Goal: Information Seeking & Learning: Learn about a topic

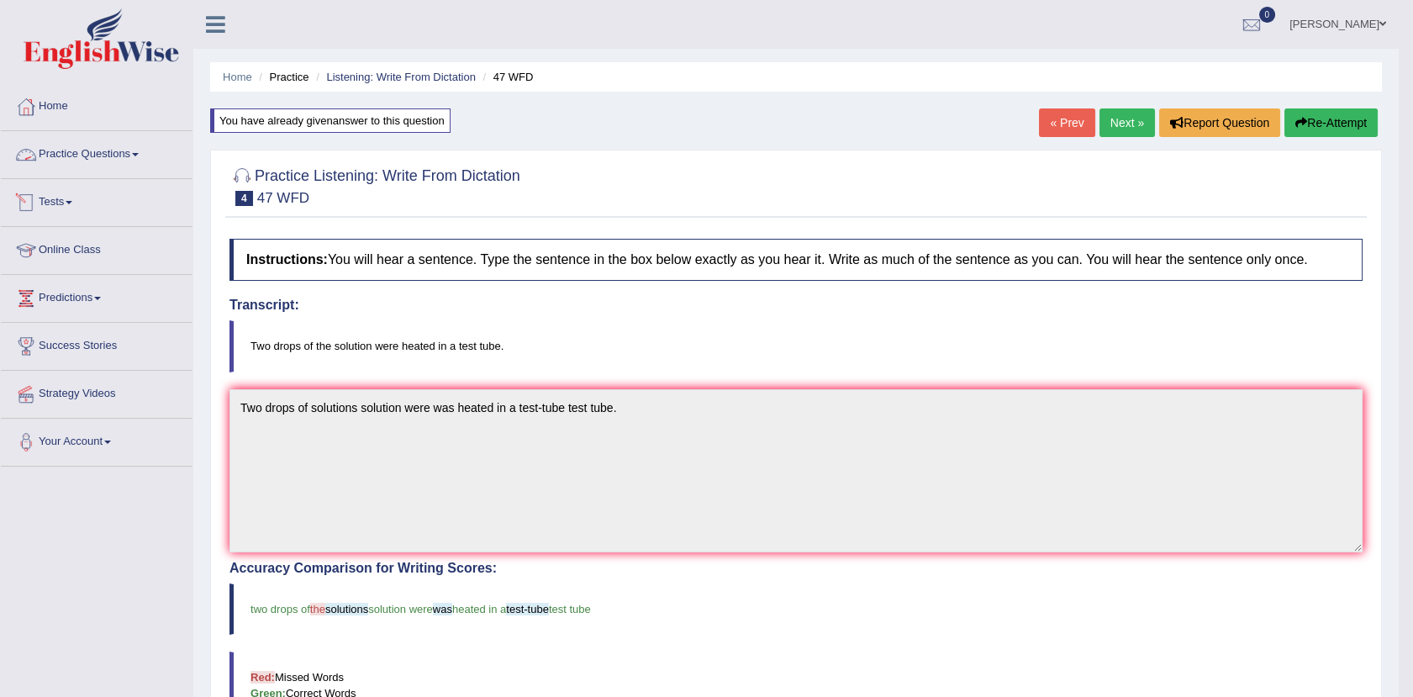
click at [125, 148] on link "Practice Questions" at bounding box center [97, 152] width 192 height 42
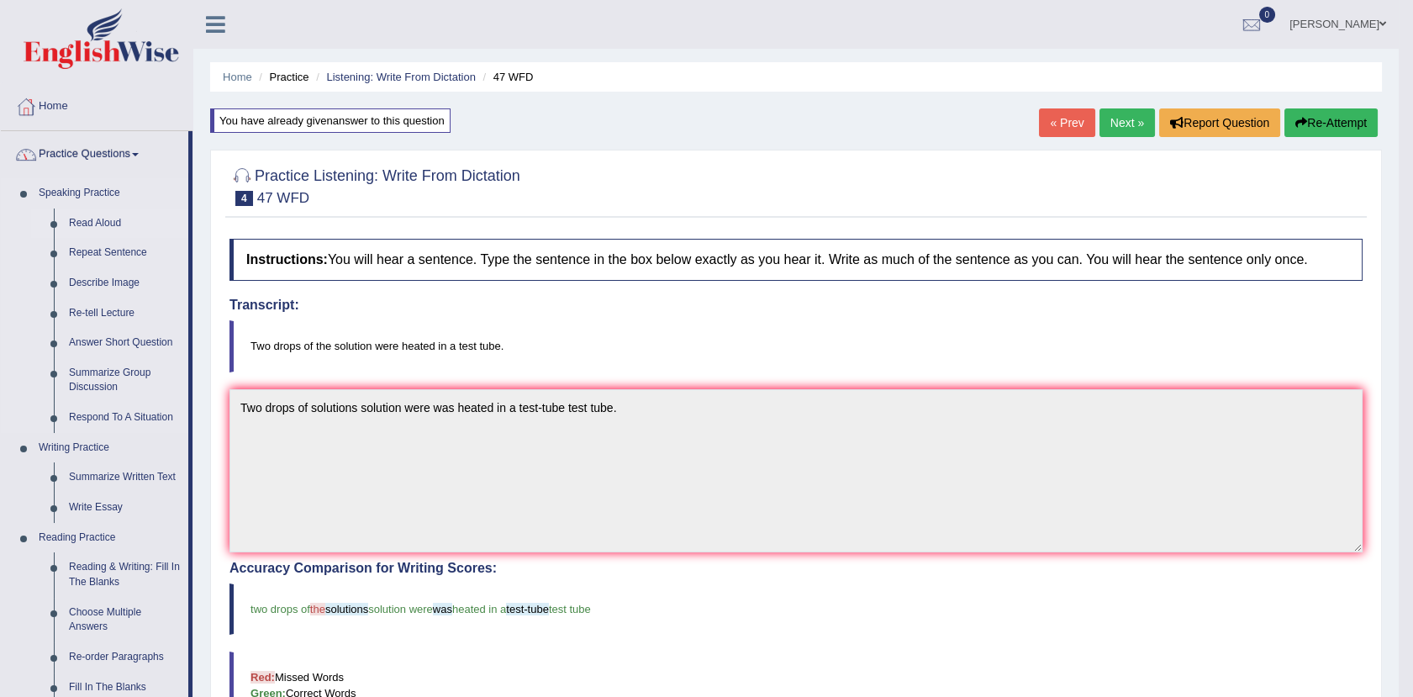
click at [96, 224] on link "Read Aloud" at bounding box center [124, 223] width 127 height 30
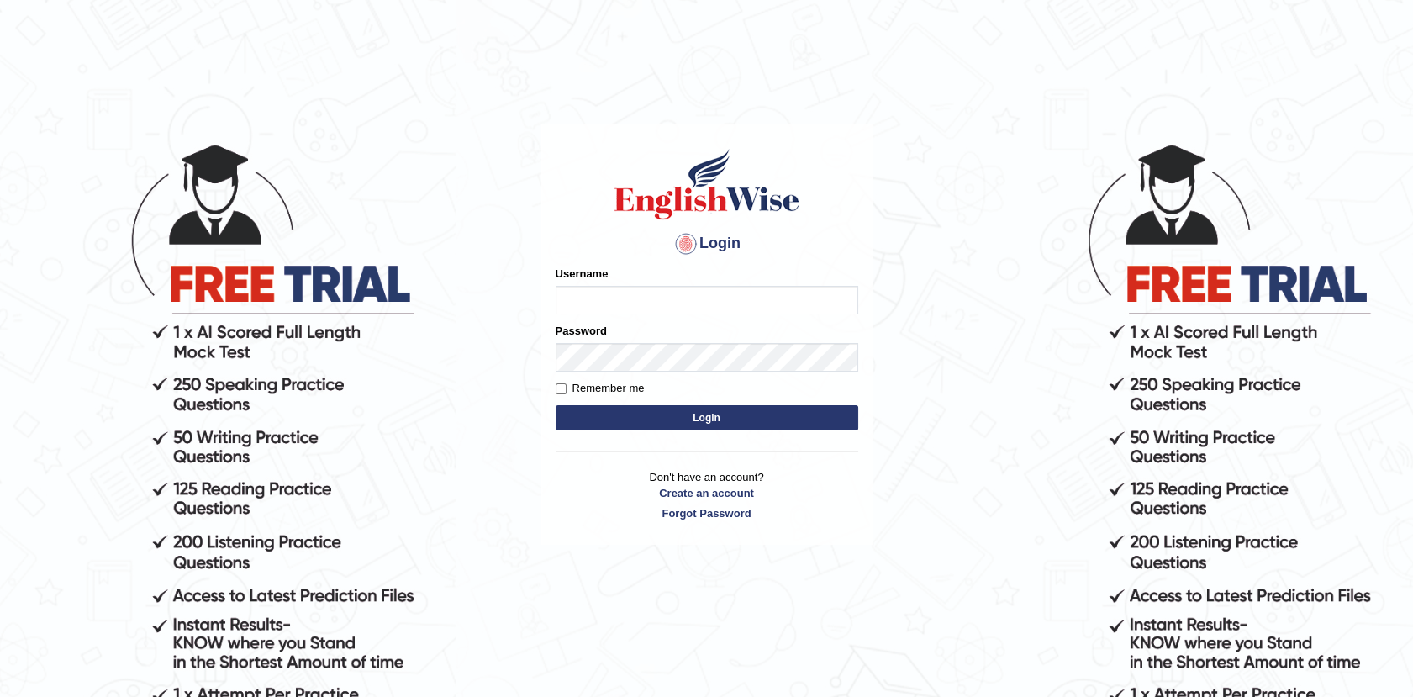
type input "Afreen11"
click at [720, 418] on button "Login" at bounding box center [706, 417] width 302 height 25
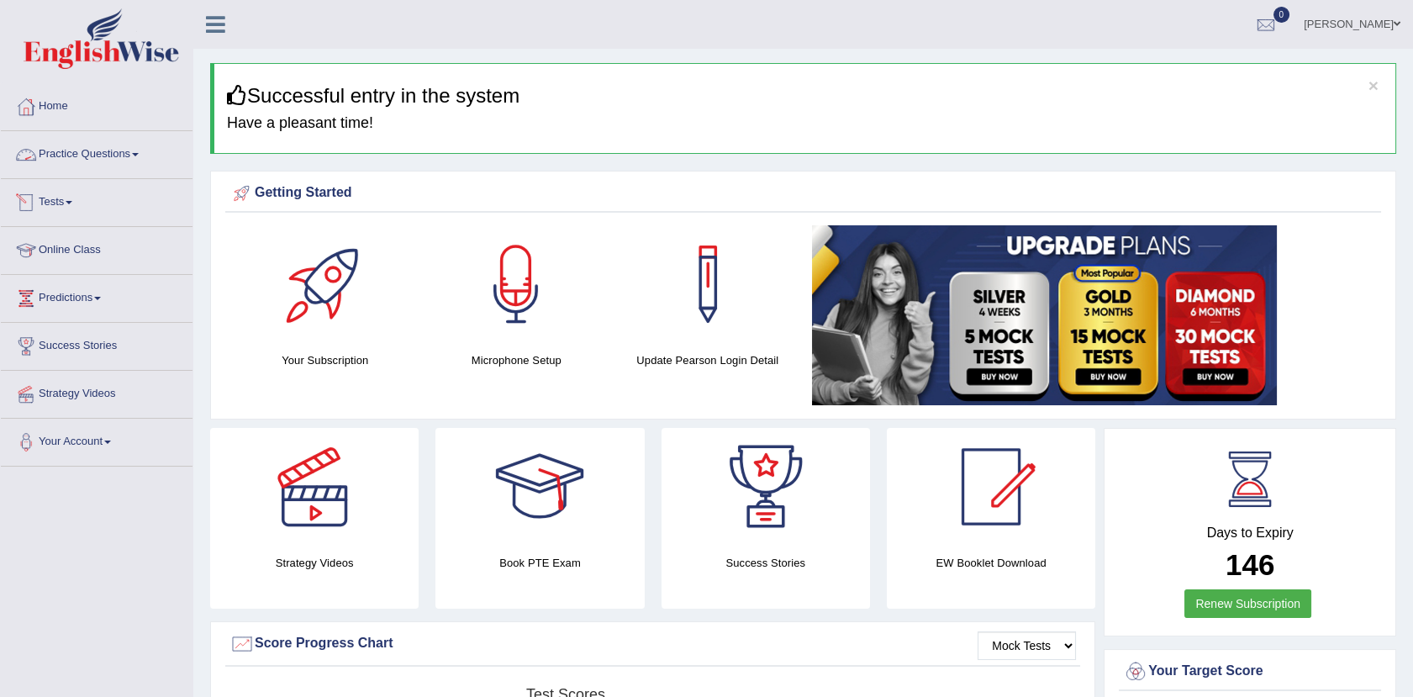
click at [111, 155] on link "Practice Questions" at bounding box center [97, 152] width 192 height 42
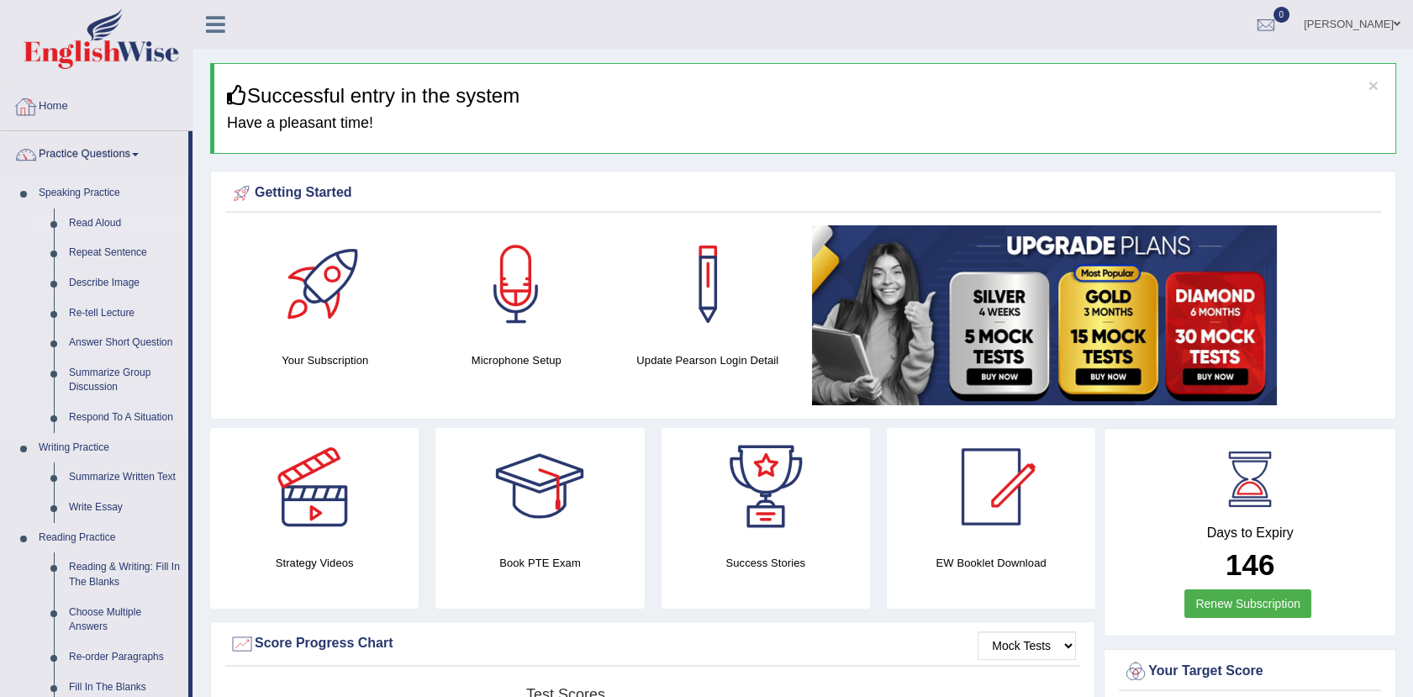
click at [102, 217] on link "Read Aloud" at bounding box center [124, 223] width 127 height 30
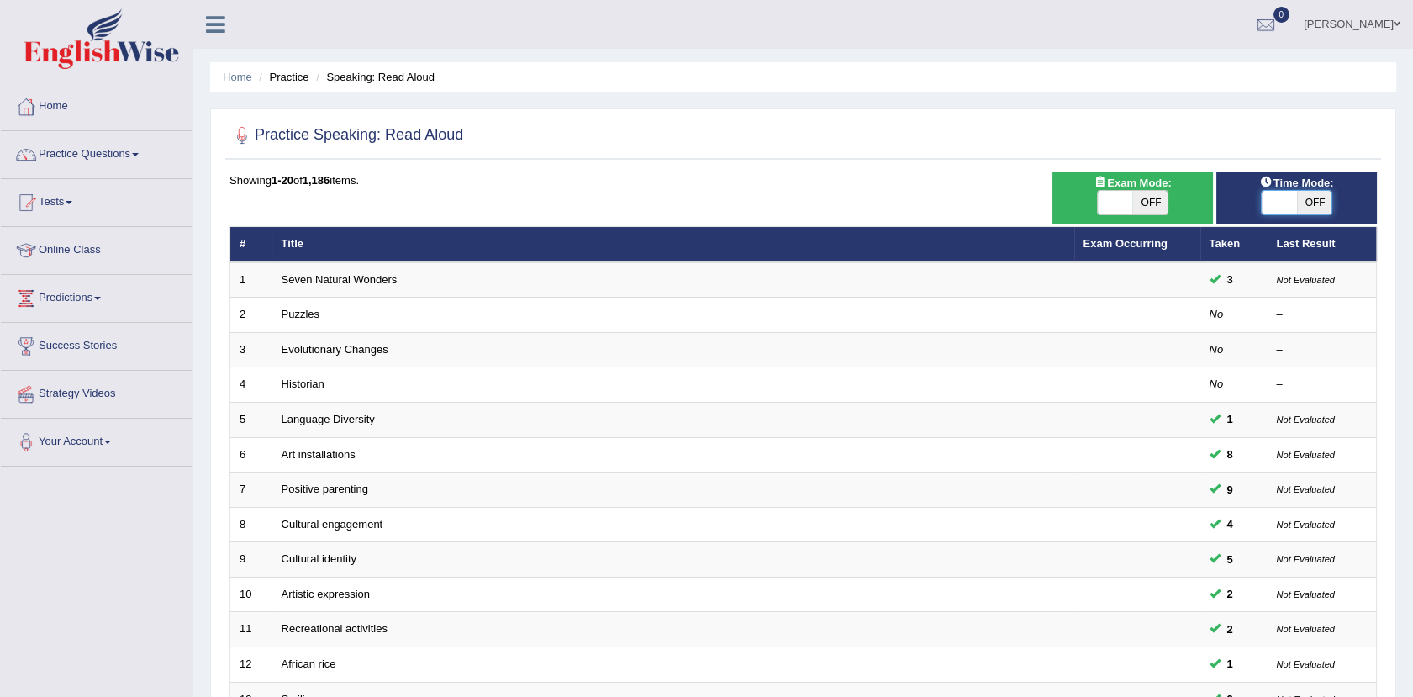
click at [1294, 196] on span at bounding box center [1278, 203] width 35 height 24
checkbox input "true"
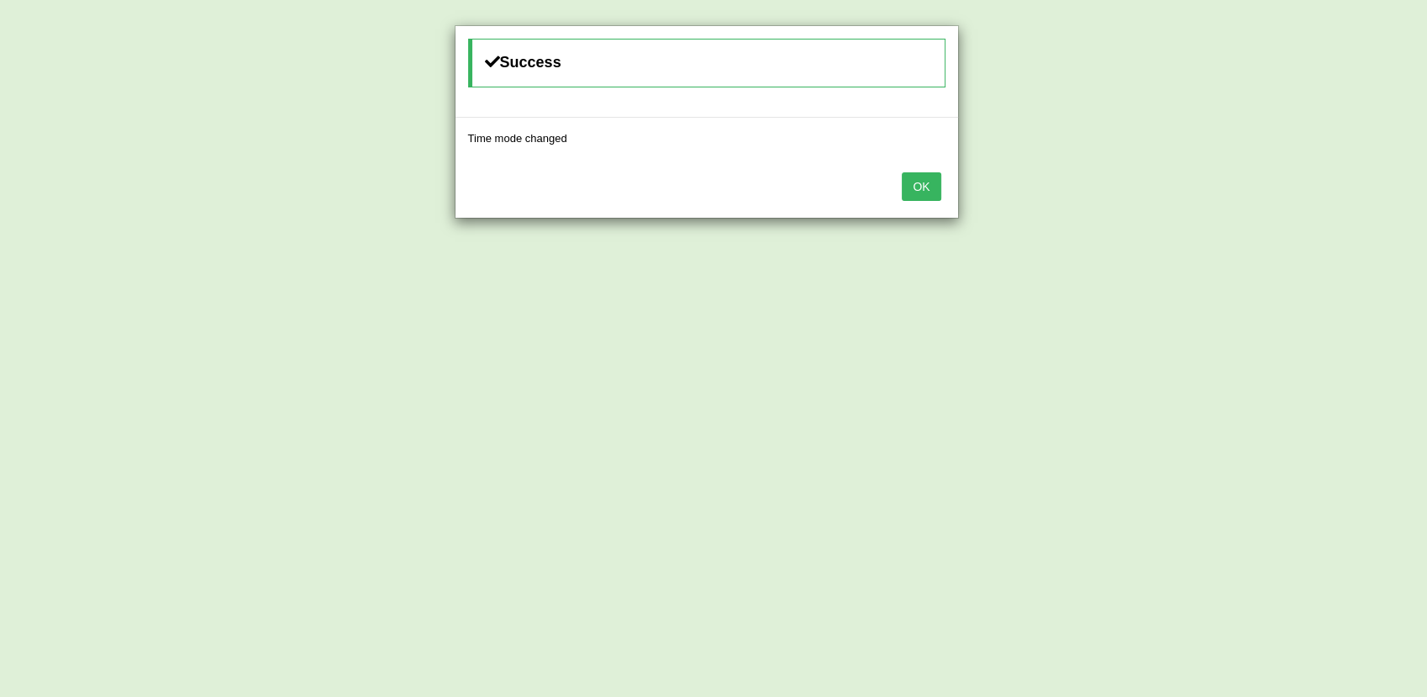
click at [920, 181] on button "OK" at bounding box center [921, 186] width 39 height 29
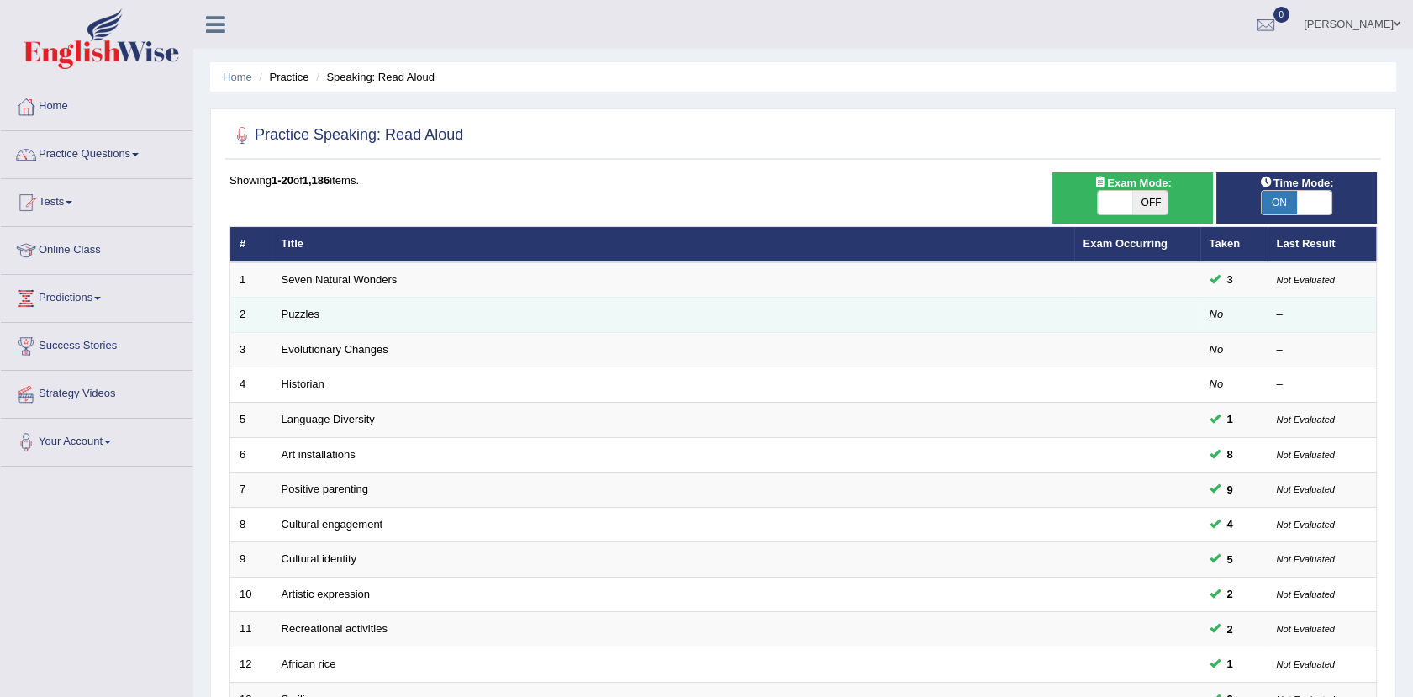
click at [300, 318] on link "Puzzles" at bounding box center [300, 314] width 39 height 13
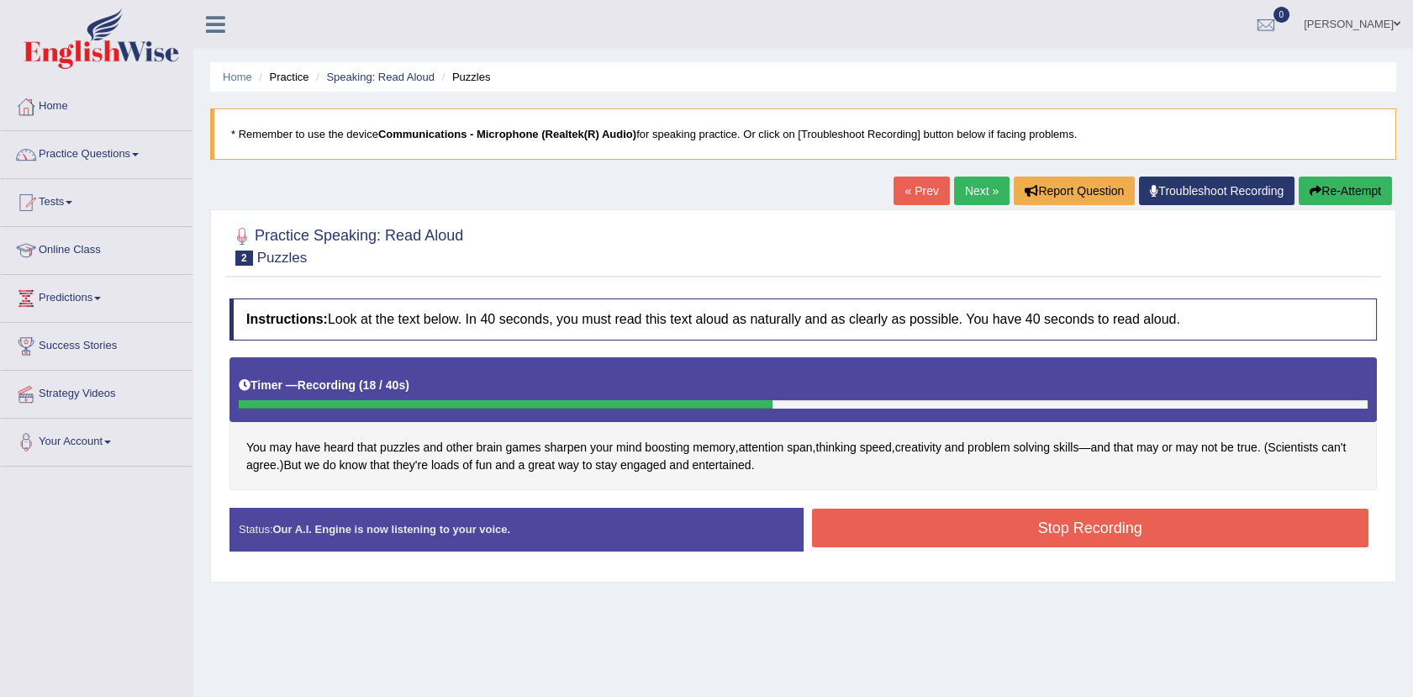
click at [1096, 534] on button "Stop Recording" at bounding box center [1090, 527] width 557 height 39
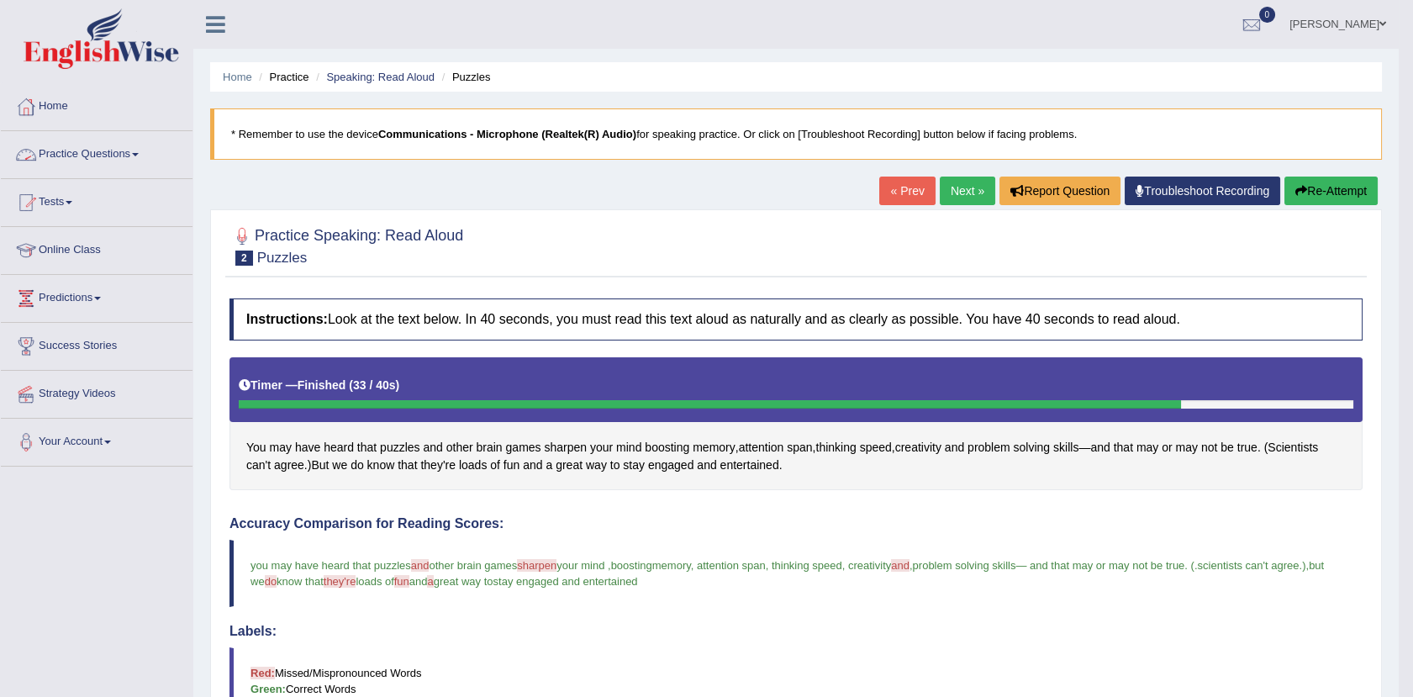
click at [131, 145] on link "Practice Questions" at bounding box center [97, 152] width 192 height 42
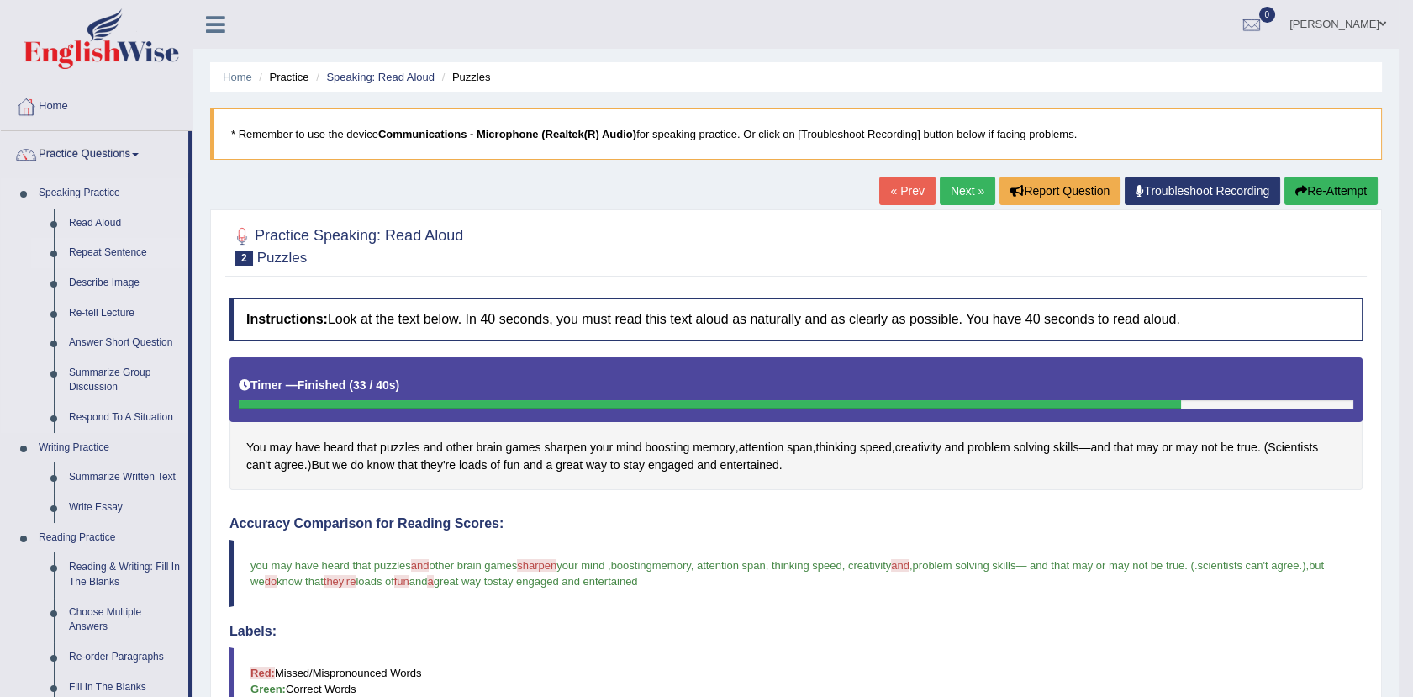
click at [121, 245] on link "Repeat Sentence" at bounding box center [124, 253] width 127 height 30
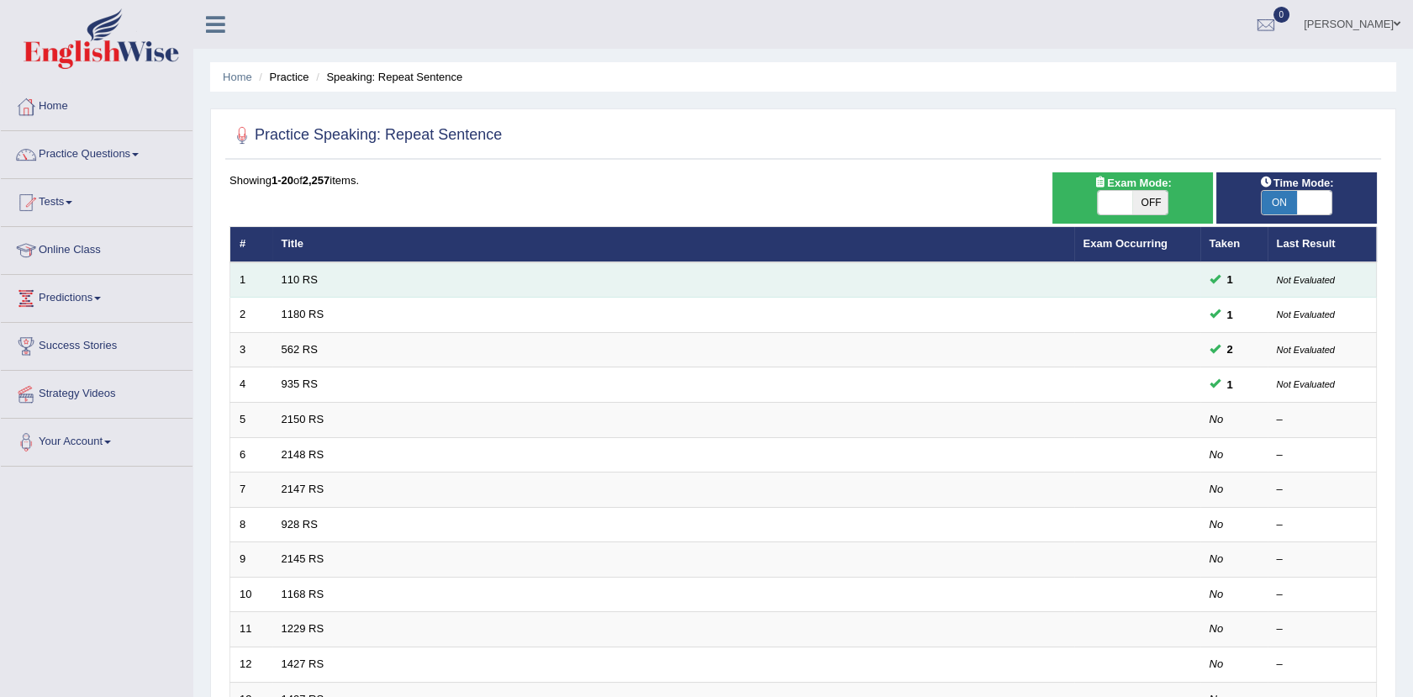
click at [299, 287] on td "110 RS" at bounding box center [673, 279] width 802 height 35
click at [305, 281] on link "110 RS" at bounding box center [299, 279] width 36 height 13
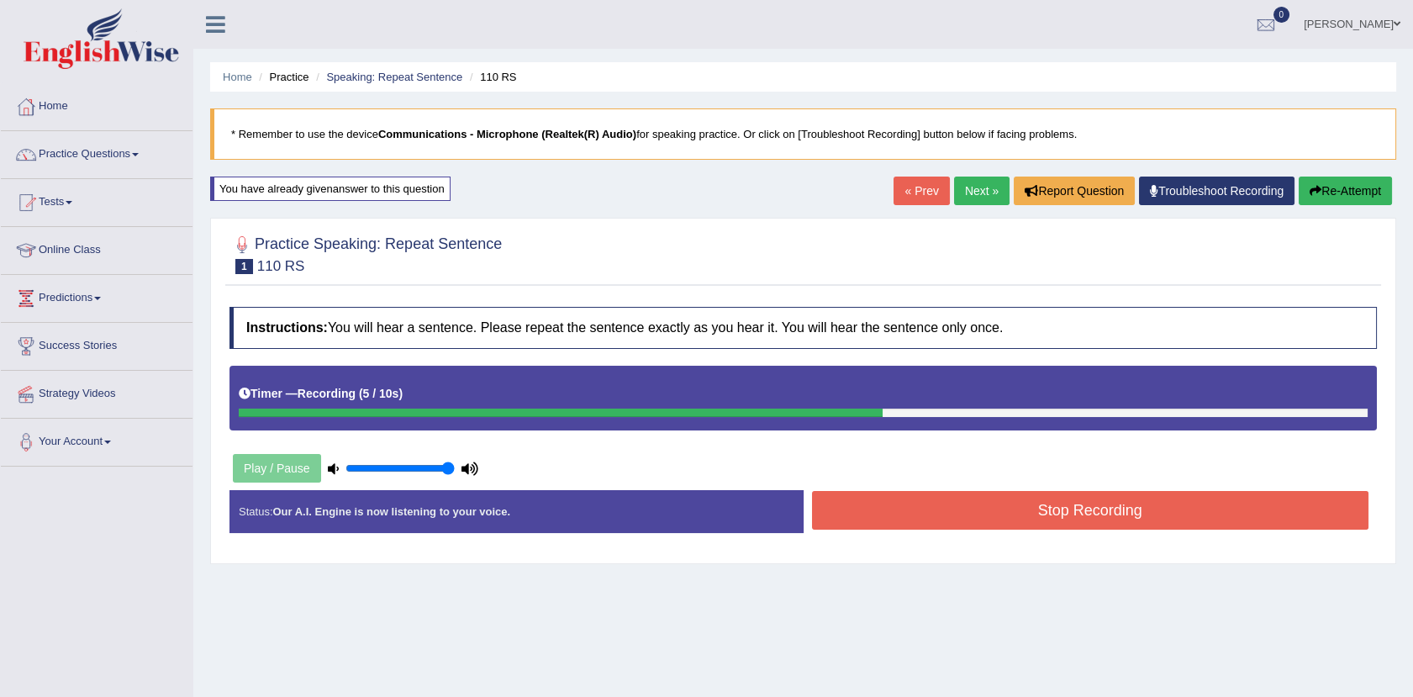
click at [862, 521] on button "Stop Recording" at bounding box center [1090, 510] width 557 height 39
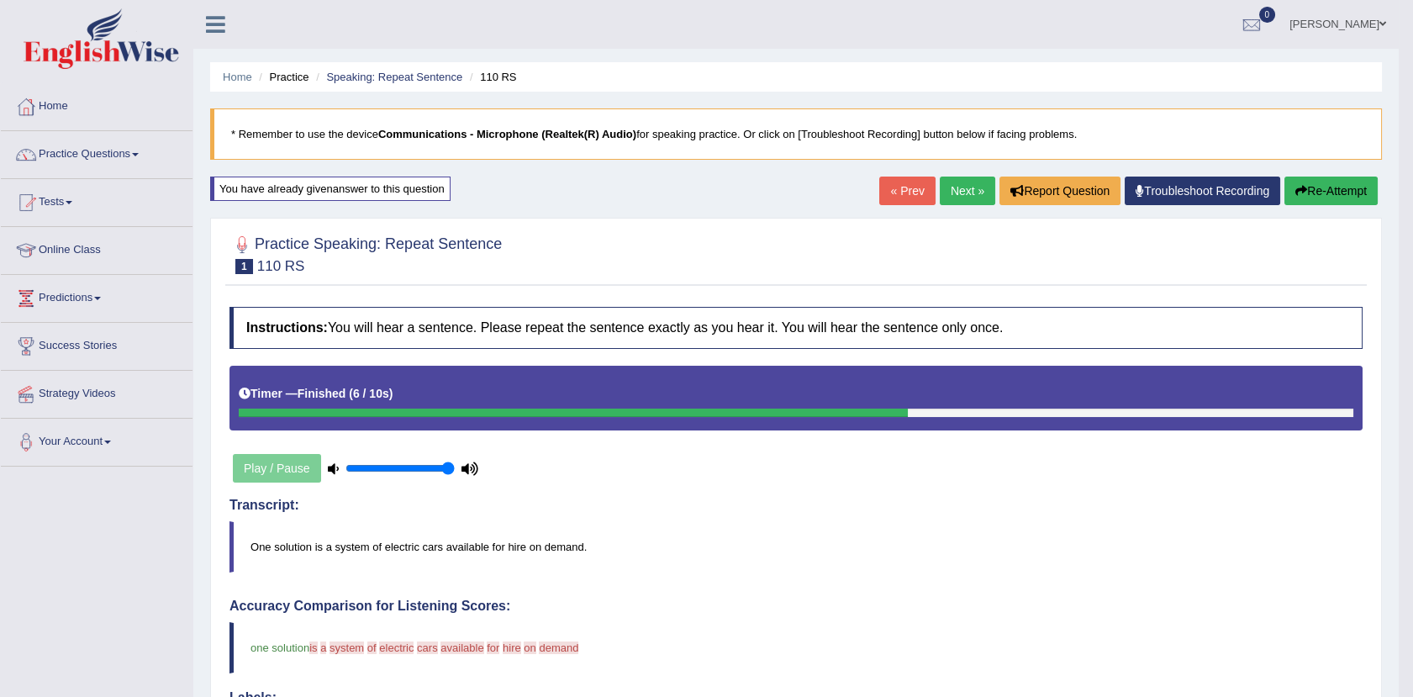
click at [962, 191] on link "Next »" at bounding box center [966, 190] width 55 height 29
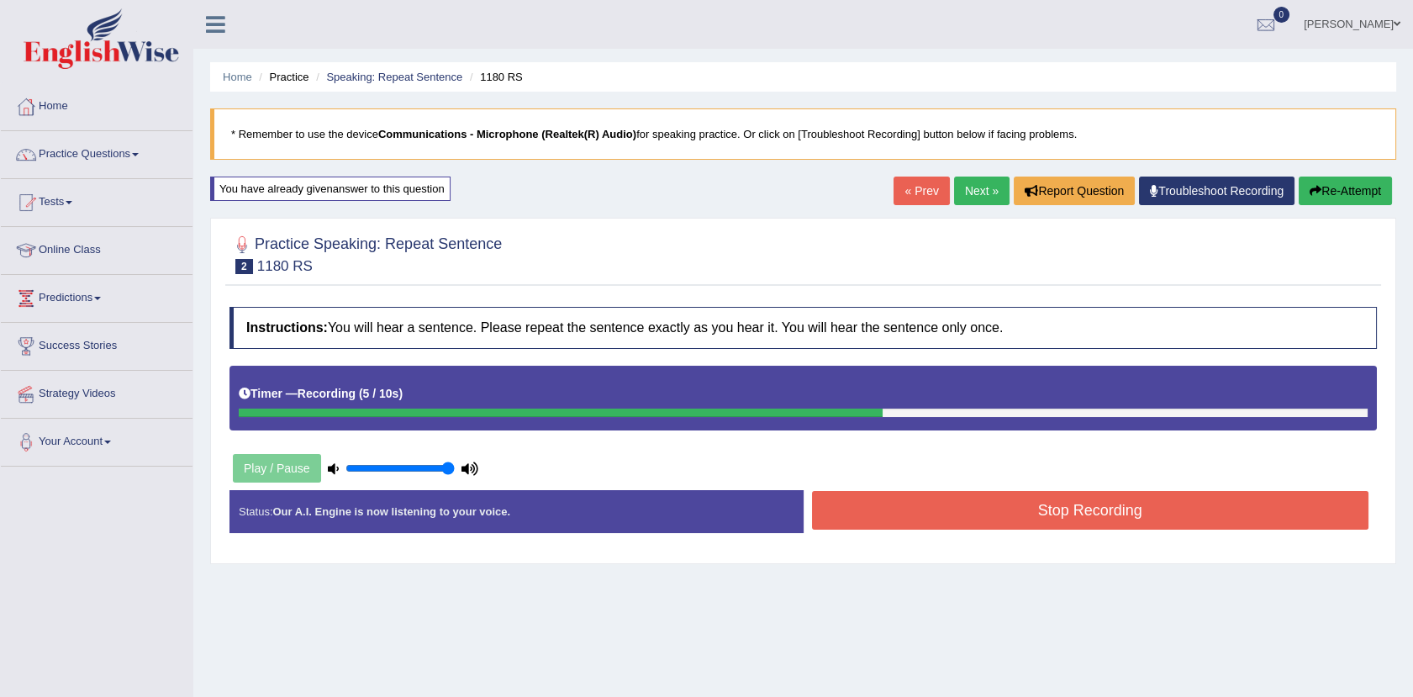
click at [1077, 494] on button "Stop Recording" at bounding box center [1090, 510] width 557 height 39
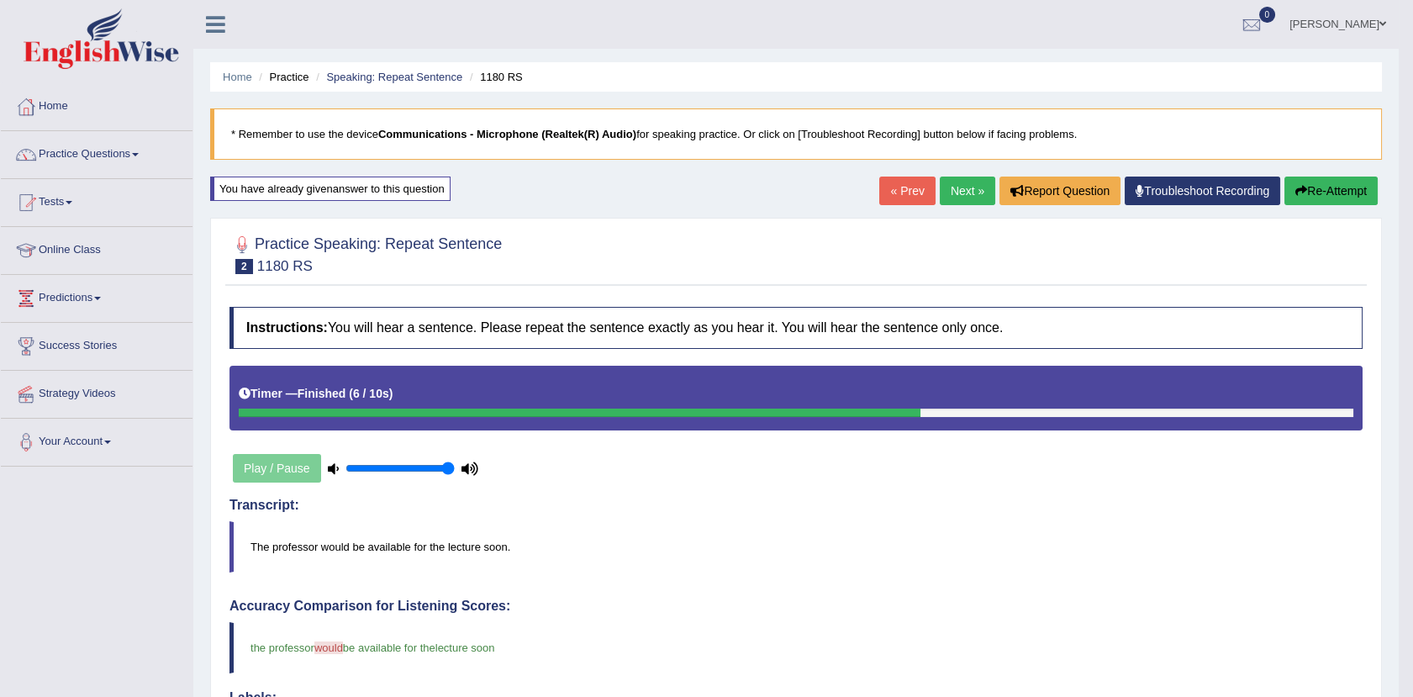
click at [1412, 360] on body "Toggle navigation Home Practice Questions Speaking Practice Read Aloud Repeat S…" at bounding box center [706, 348] width 1413 height 697
click at [72, 156] on link "Practice Questions" at bounding box center [97, 152] width 192 height 42
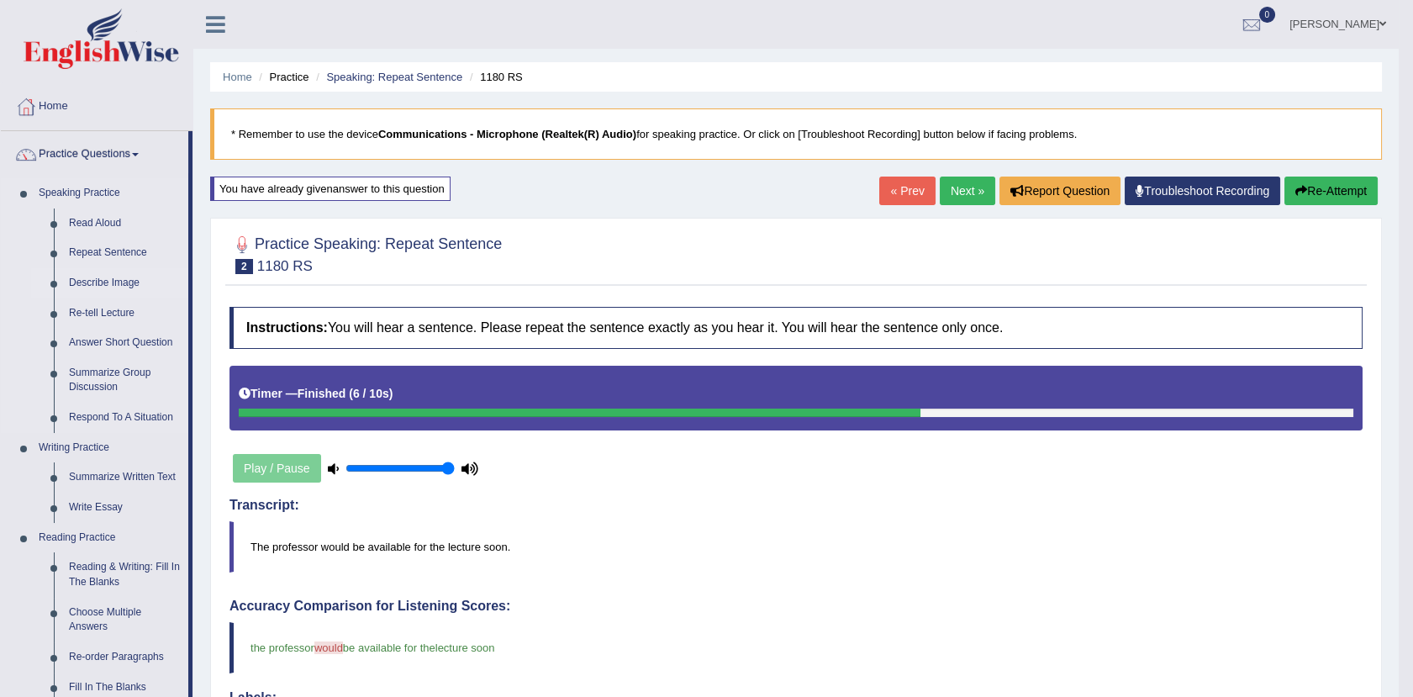
click at [122, 281] on link "Describe Image" at bounding box center [124, 283] width 127 height 30
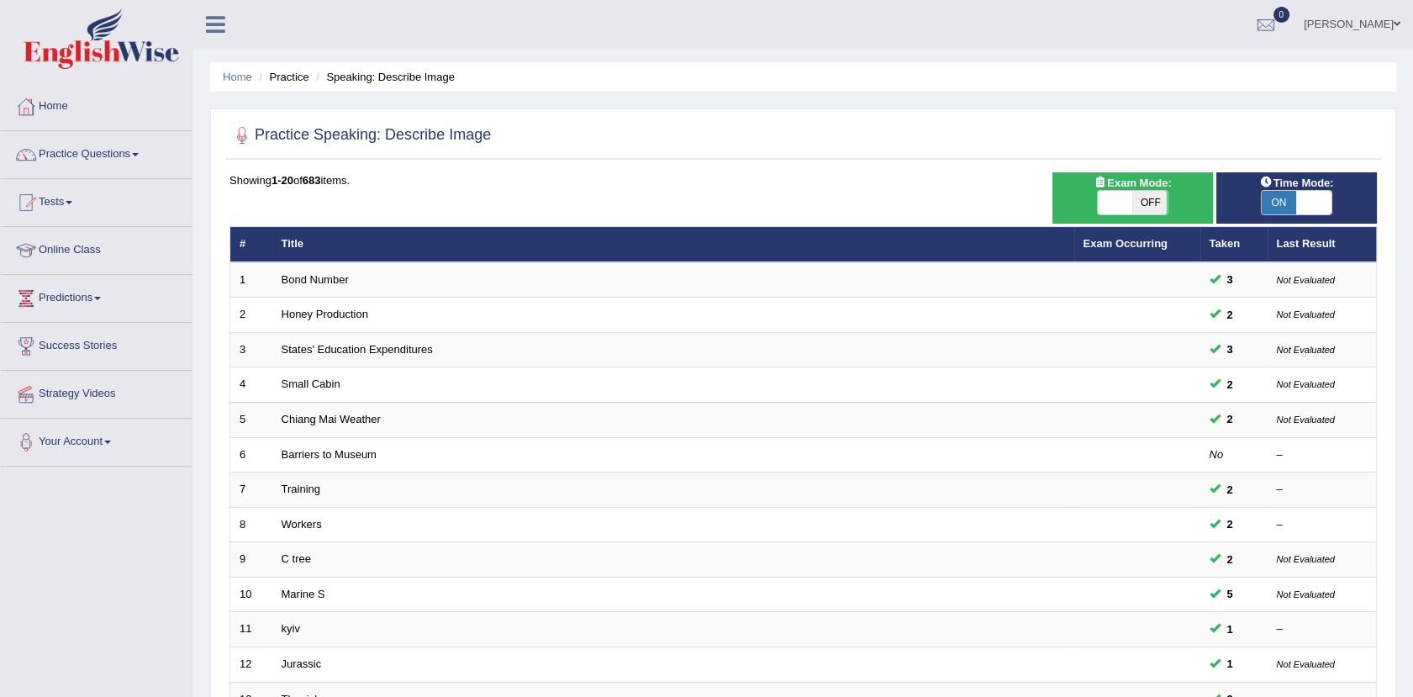
click at [313, 380] on link "Small Cabin" at bounding box center [310, 383] width 59 height 13
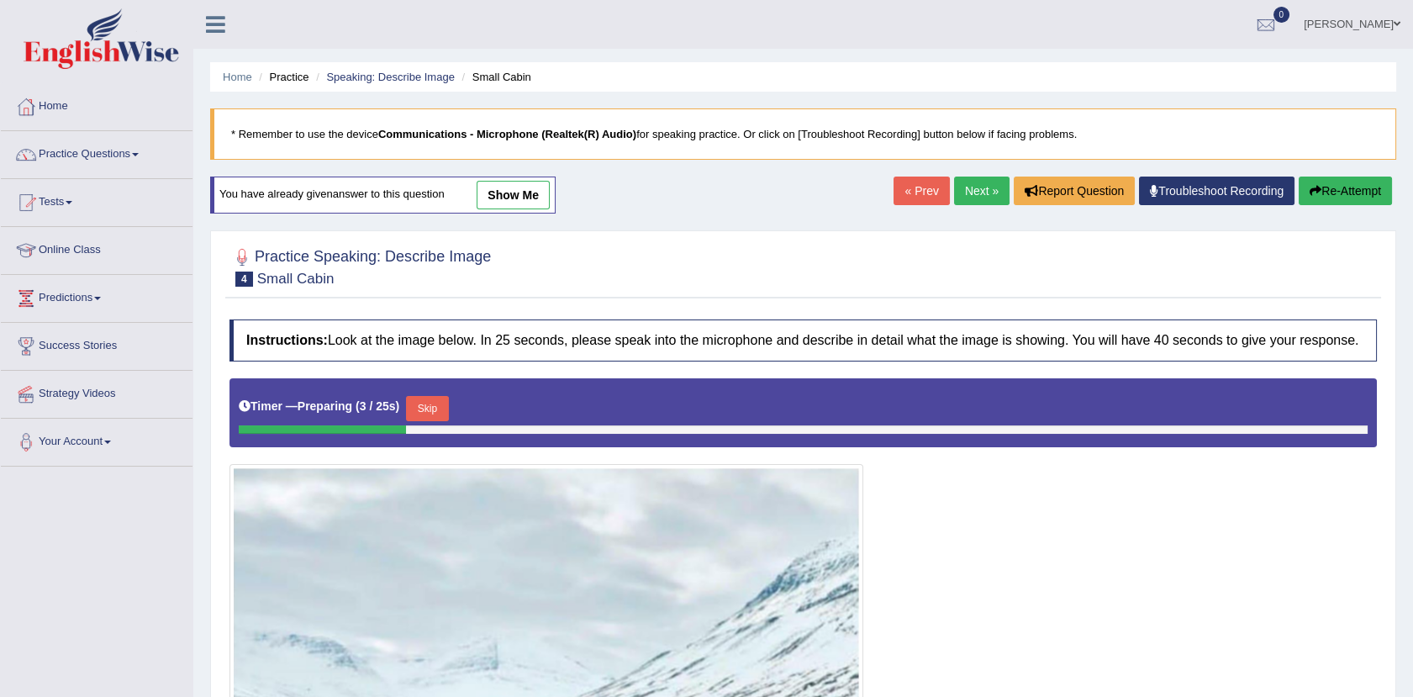
click at [508, 192] on link "show me" at bounding box center [512, 195] width 73 height 29
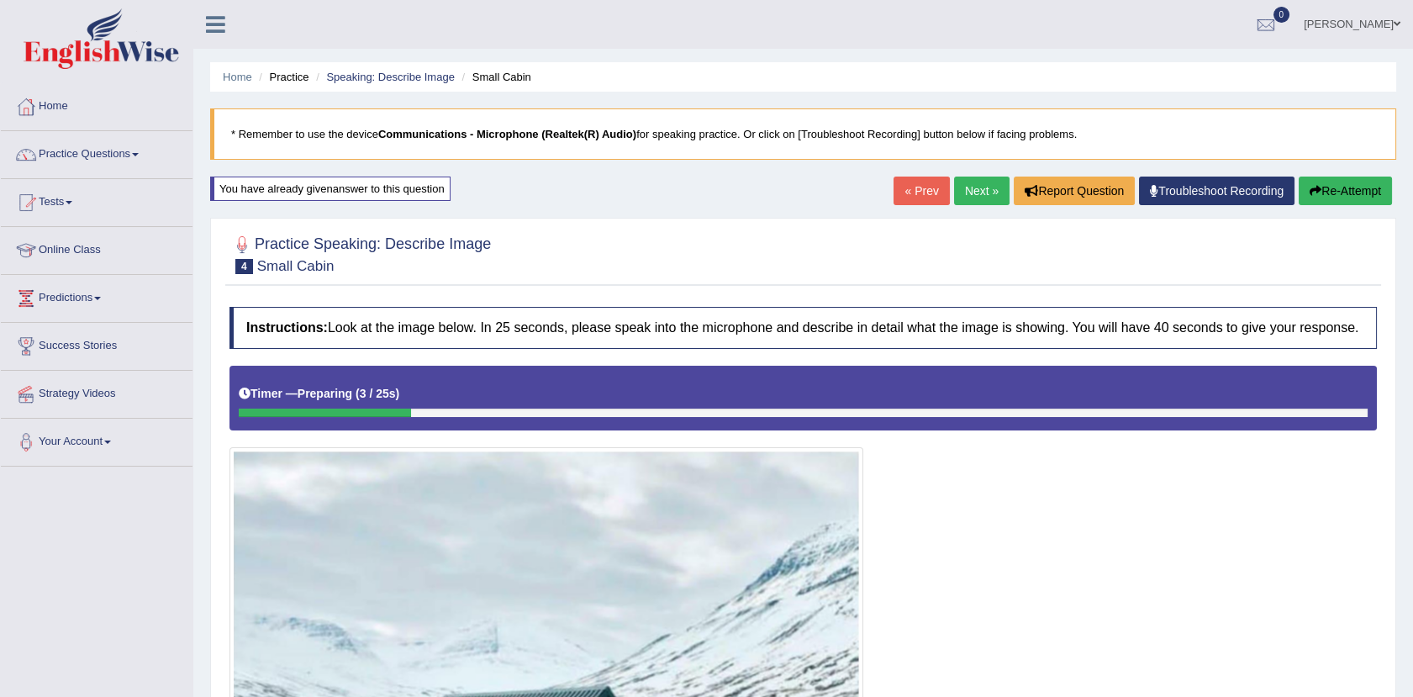
click at [981, 189] on link "Next »" at bounding box center [981, 190] width 55 height 29
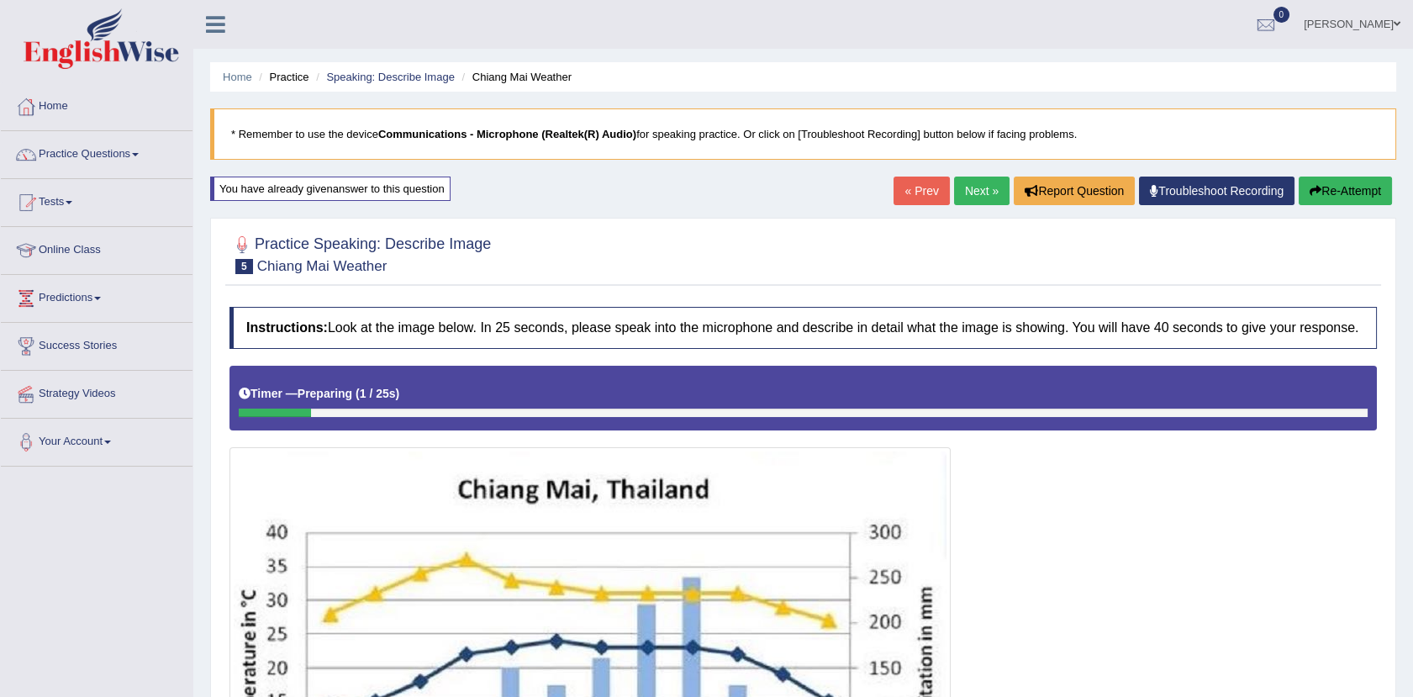
click at [969, 185] on link "Next »" at bounding box center [981, 190] width 55 height 29
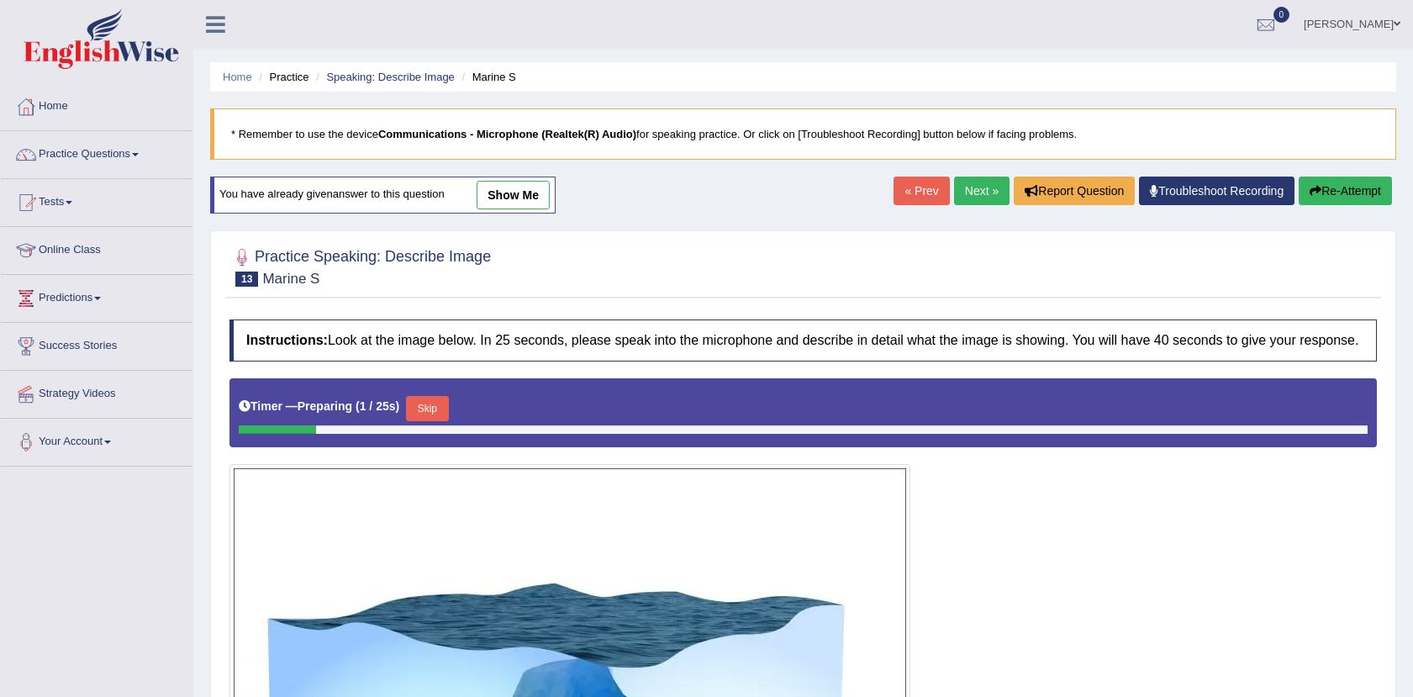
click at [495, 197] on link "show me" at bounding box center [512, 195] width 73 height 29
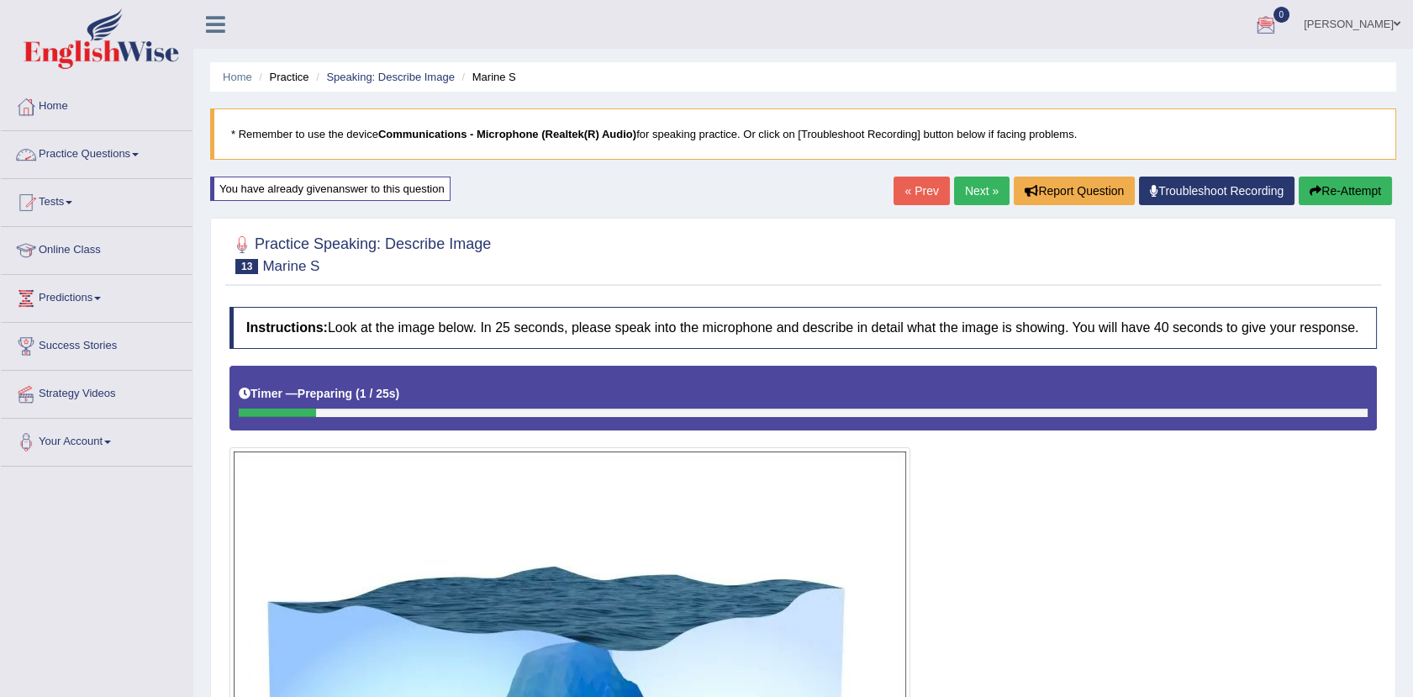
click at [118, 158] on link "Practice Questions" at bounding box center [97, 152] width 192 height 42
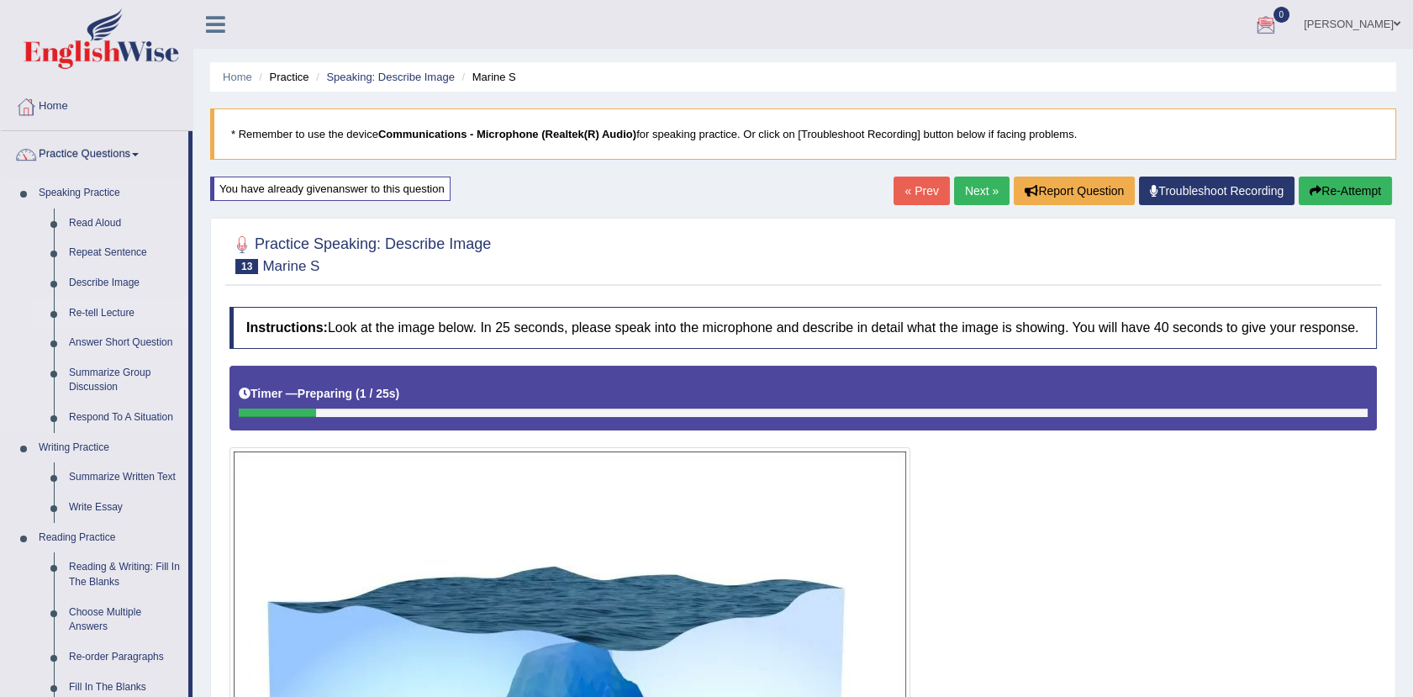
click at [117, 313] on link "Re-tell Lecture" at bounding box center [124, 313] width 127 height 30
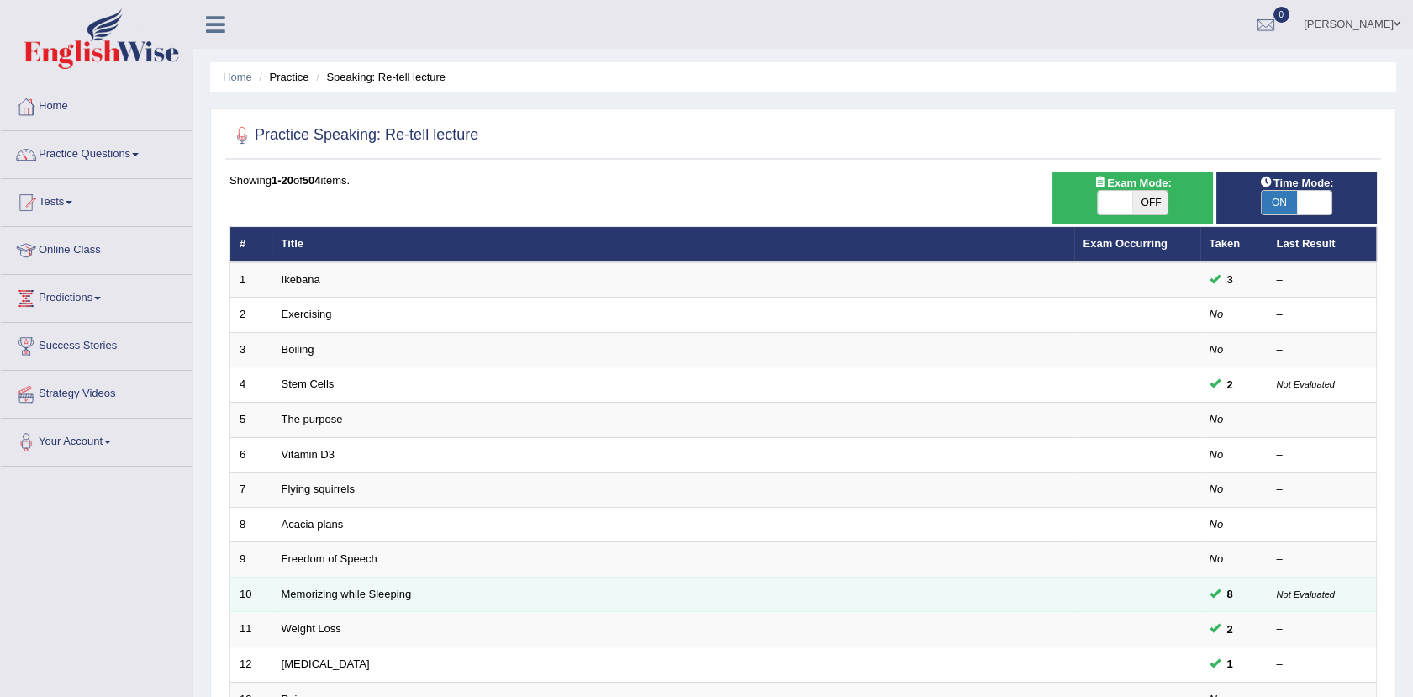
click at [338, 598] on link "Memorizing while Sleeping" at bounding box center [346, 593] width 130 height 13
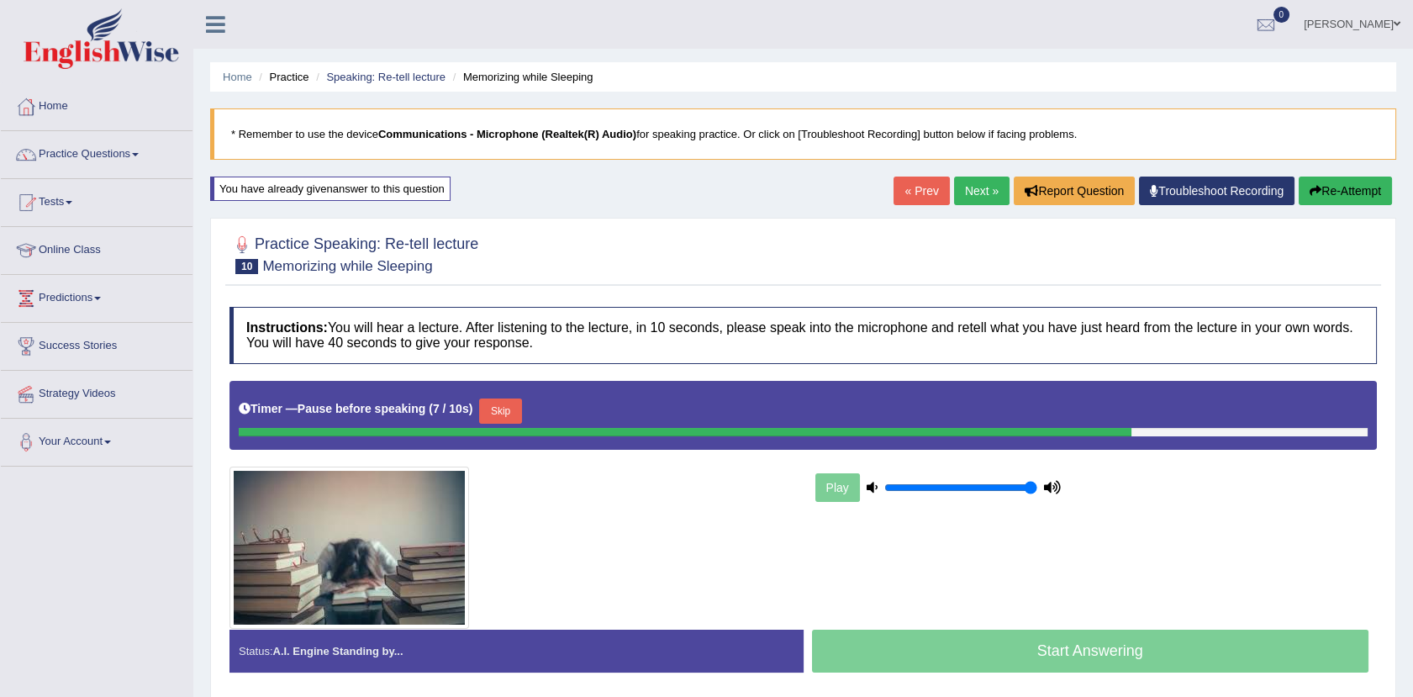
click at [1345, 192] on button "Re-Attempt" at bounding box center [1344, 190] width 93 height 29
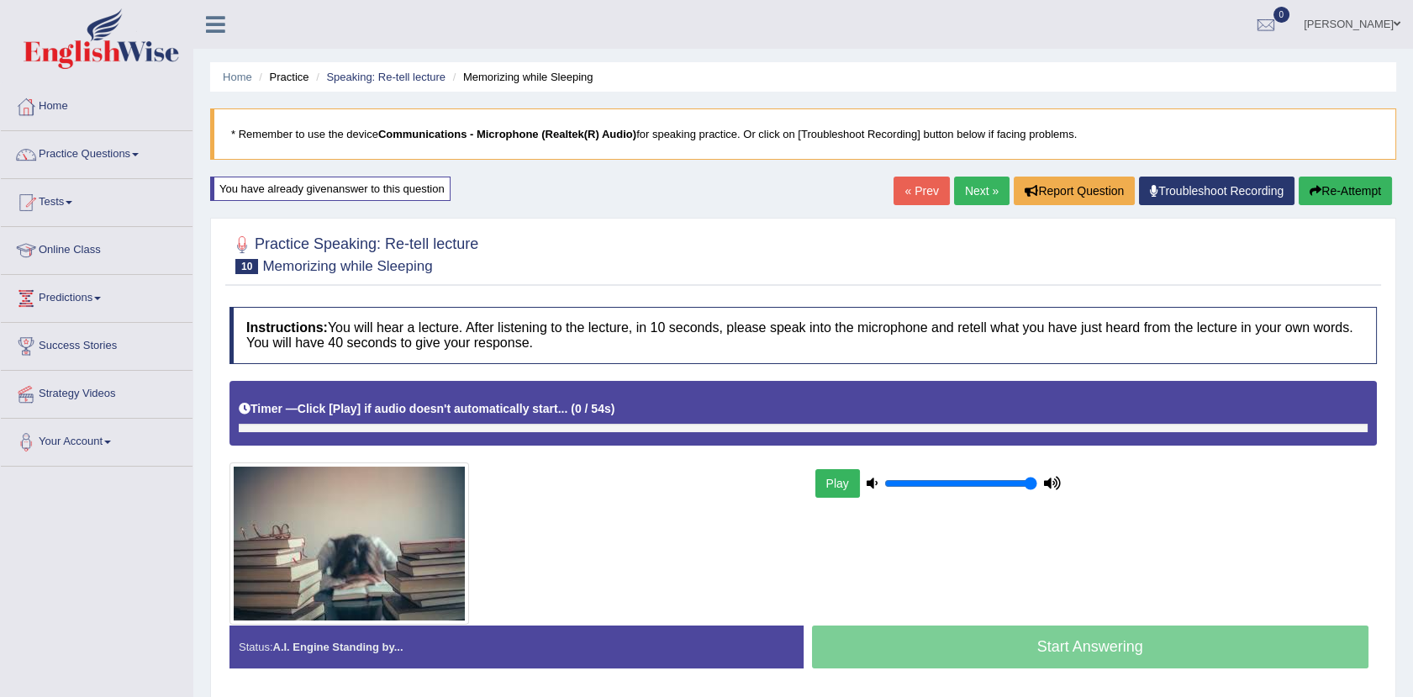
click at [529, 192] on div "Home Practice Speaking: Re-tell lecture Memorizing while Sleeping * Remember to…" at bounding box center [802, 420] width 1219 height 840
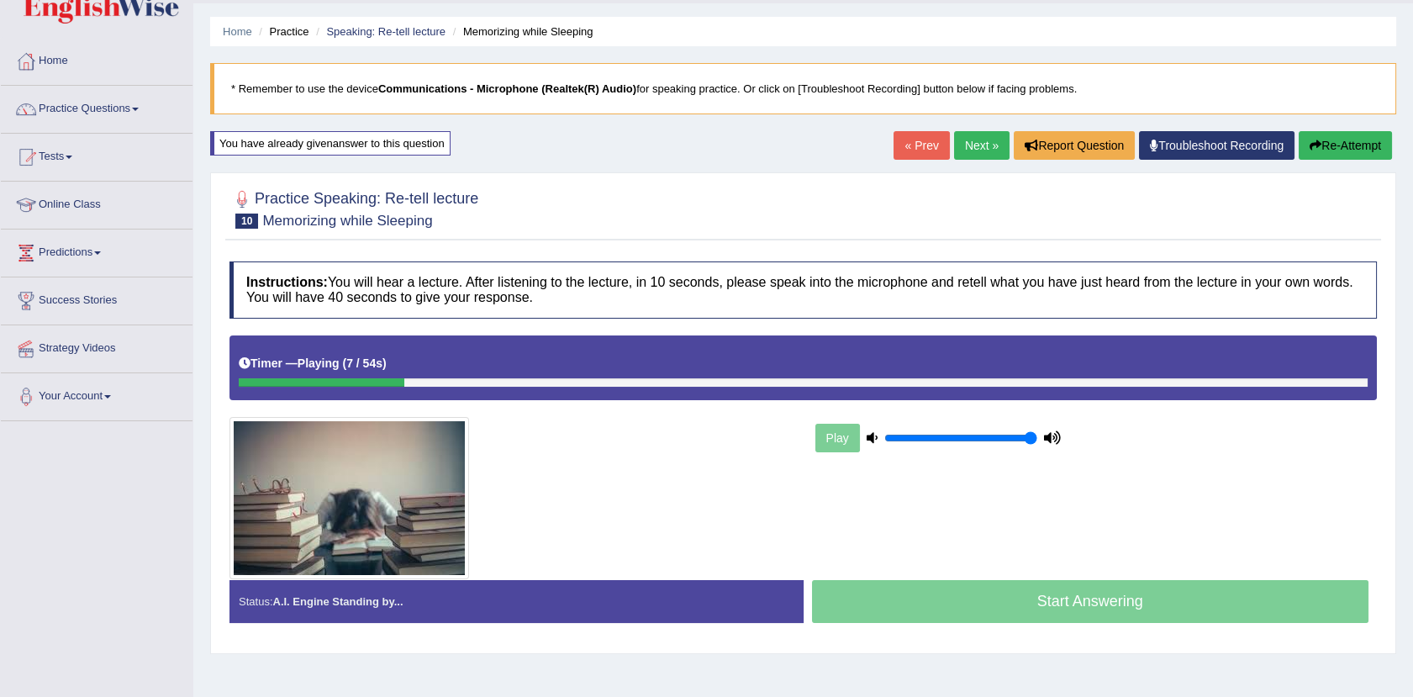
scroll to position [3, 0]
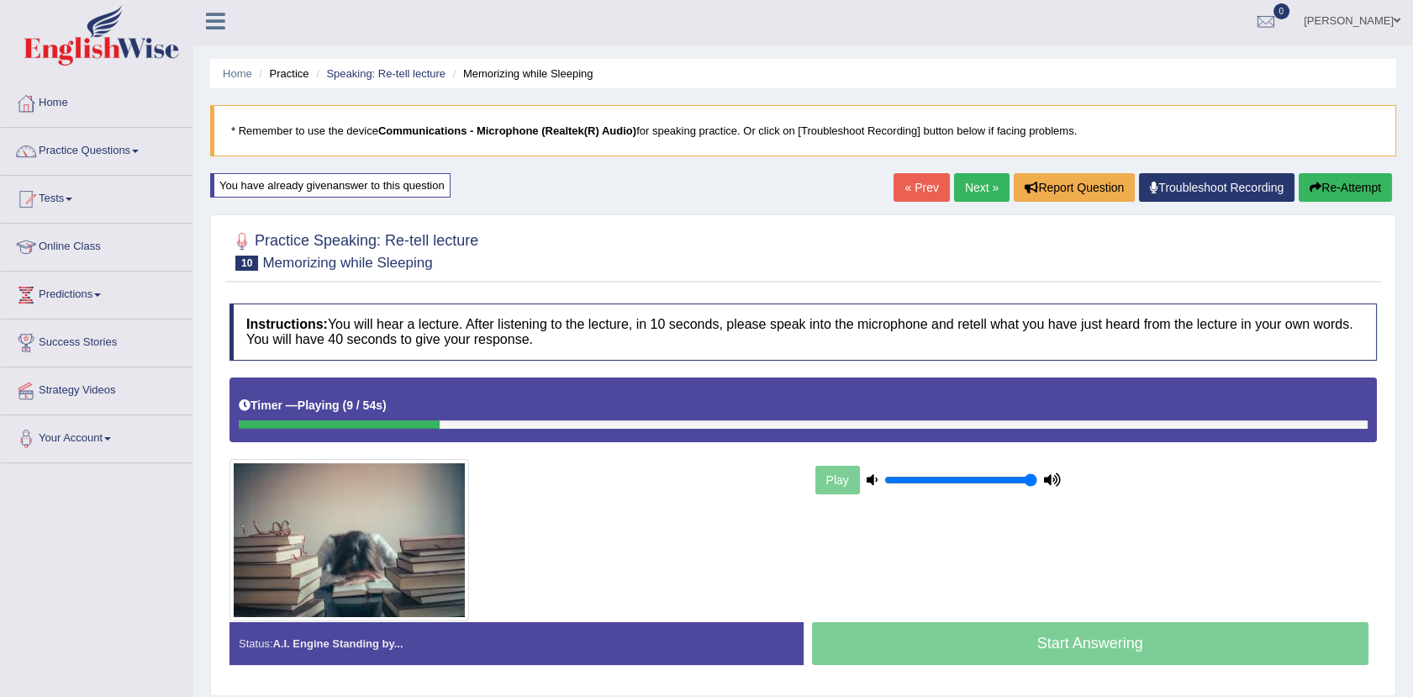
click at [1333, 191] on button "Re-Attempt" at bounding box center [1344, 187] width 93 height 29
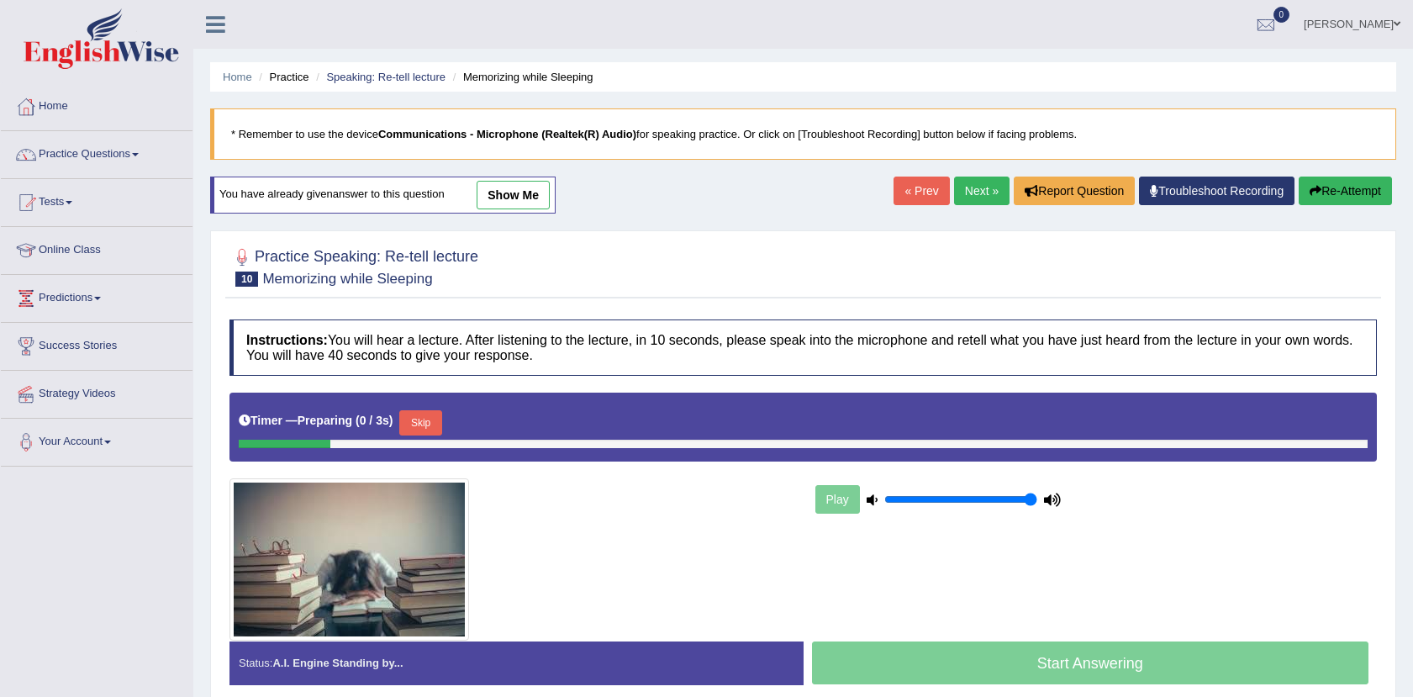
scroll to position [3, 0]
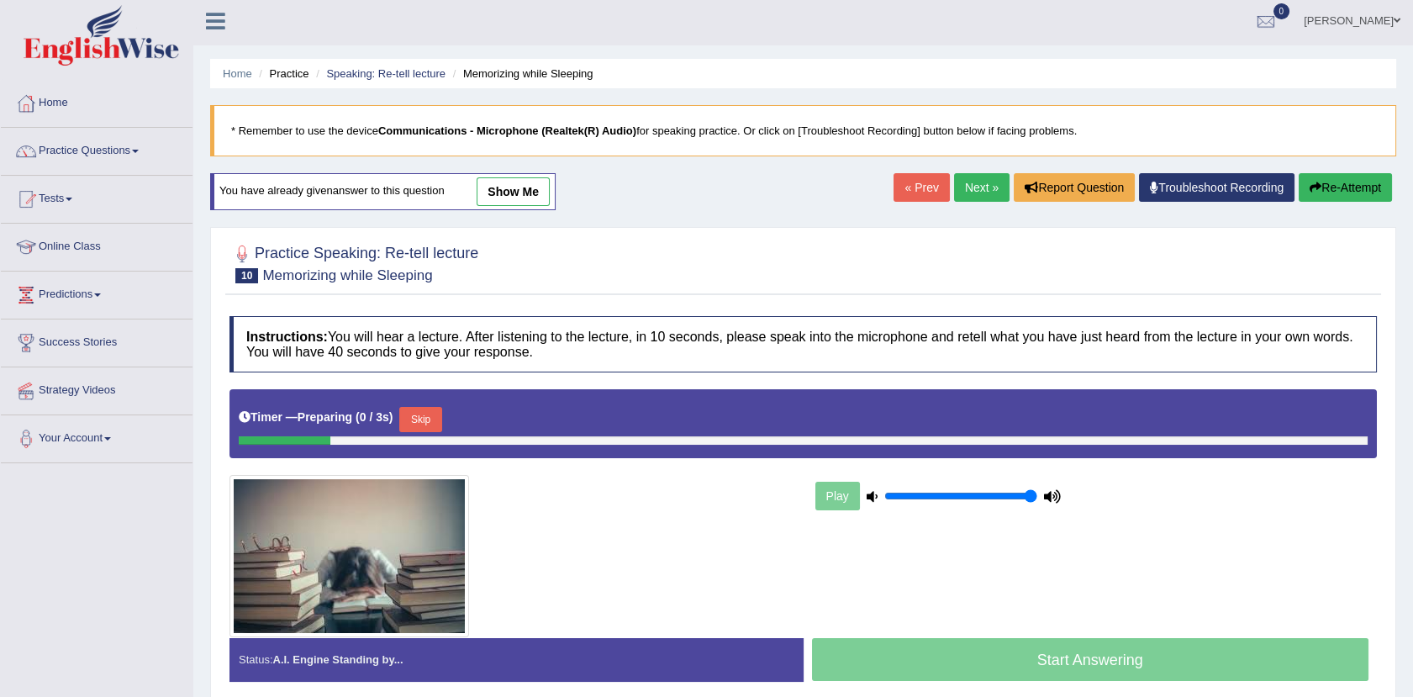
click at [529, 190] on link "show me" at bounding box center [512, 191] width 73 height 29
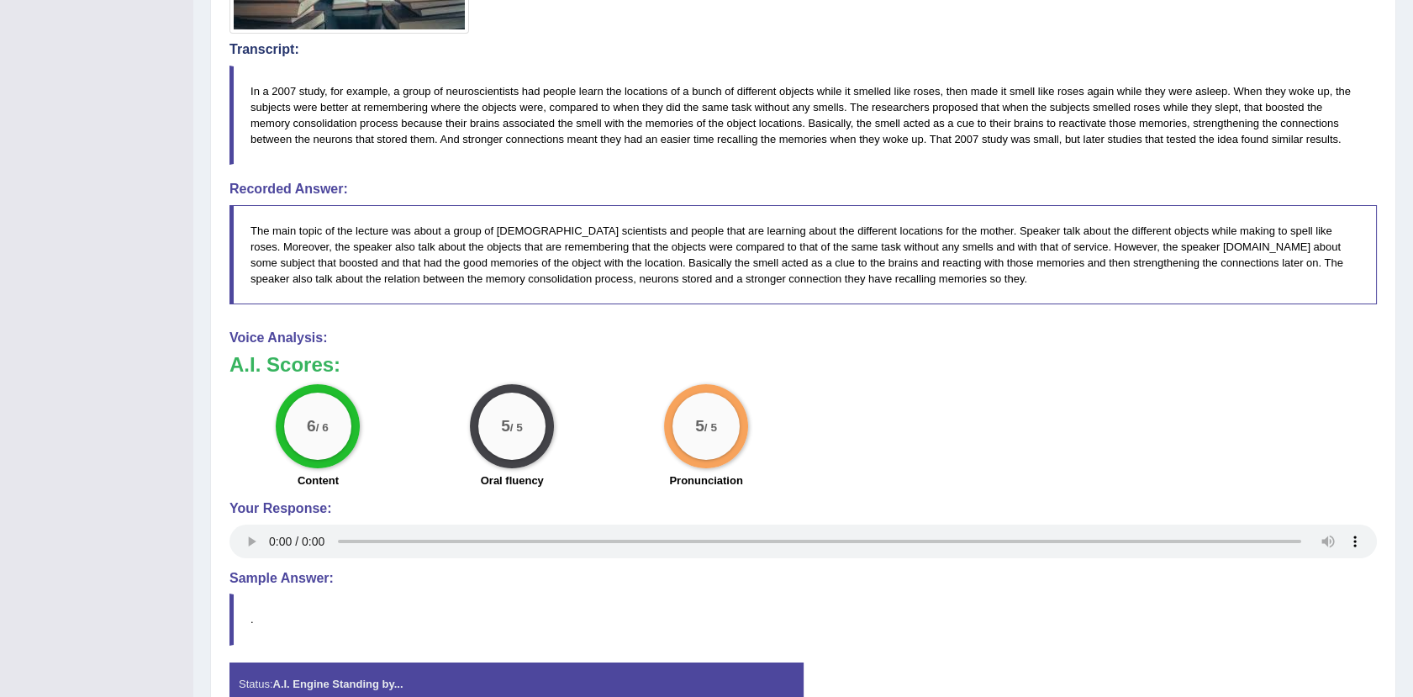
scroll to position [0, 0]
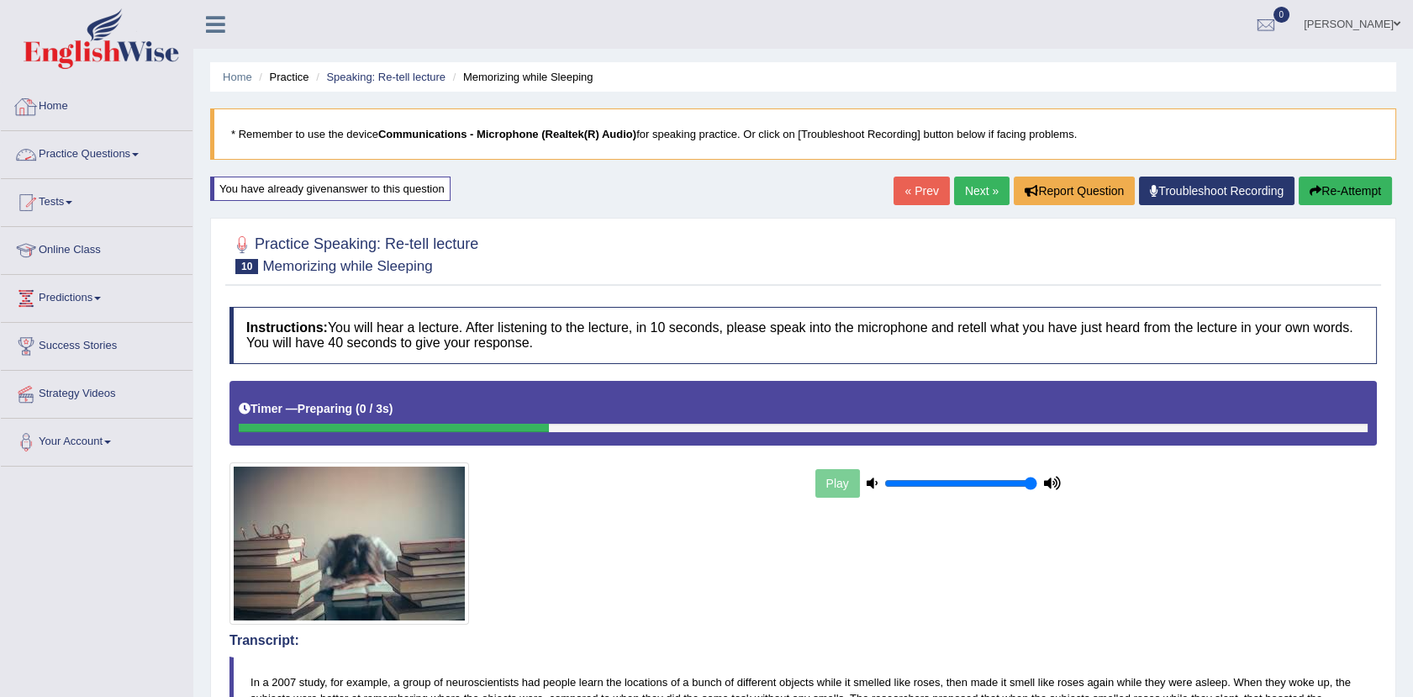
click at [95, 142] on link "Practice Questions" at bounding box center [97, 152] width 192 height 42
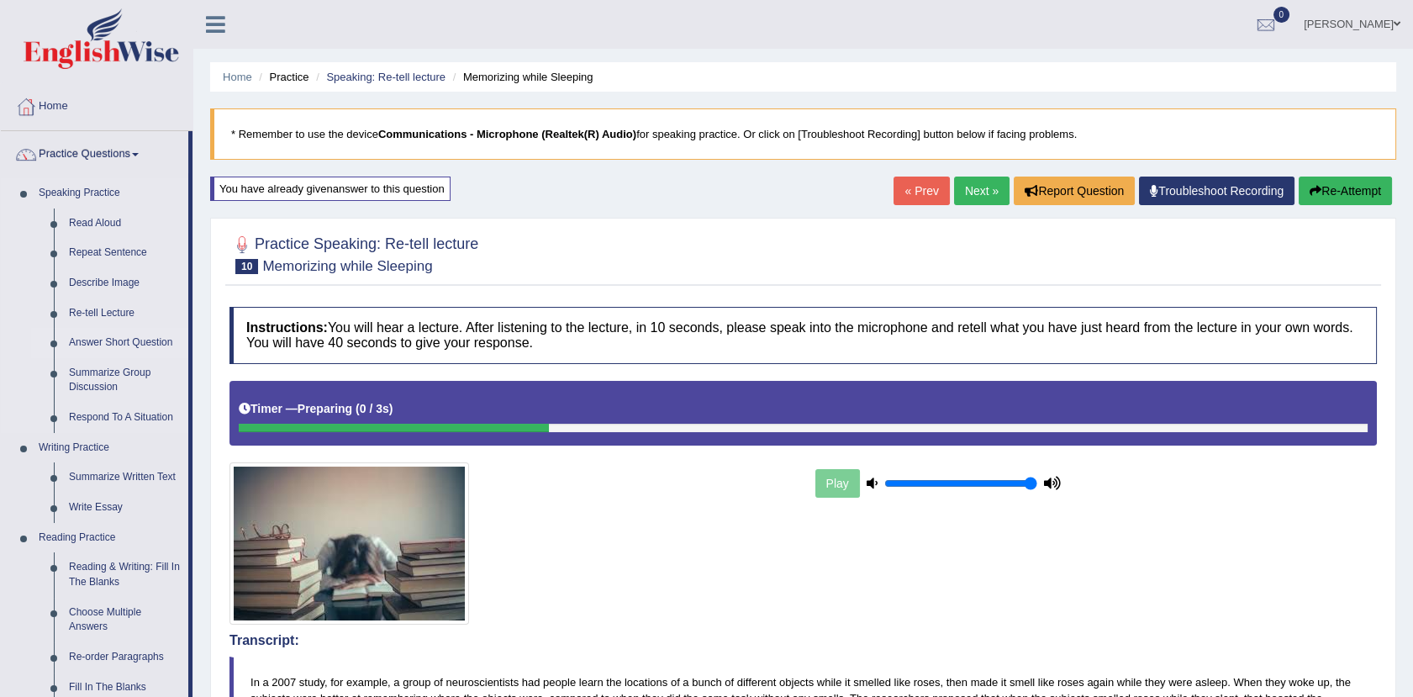
click at [103, 340] on link "Answer Short Question" at bounding box center [124, 343] width 127 height 30
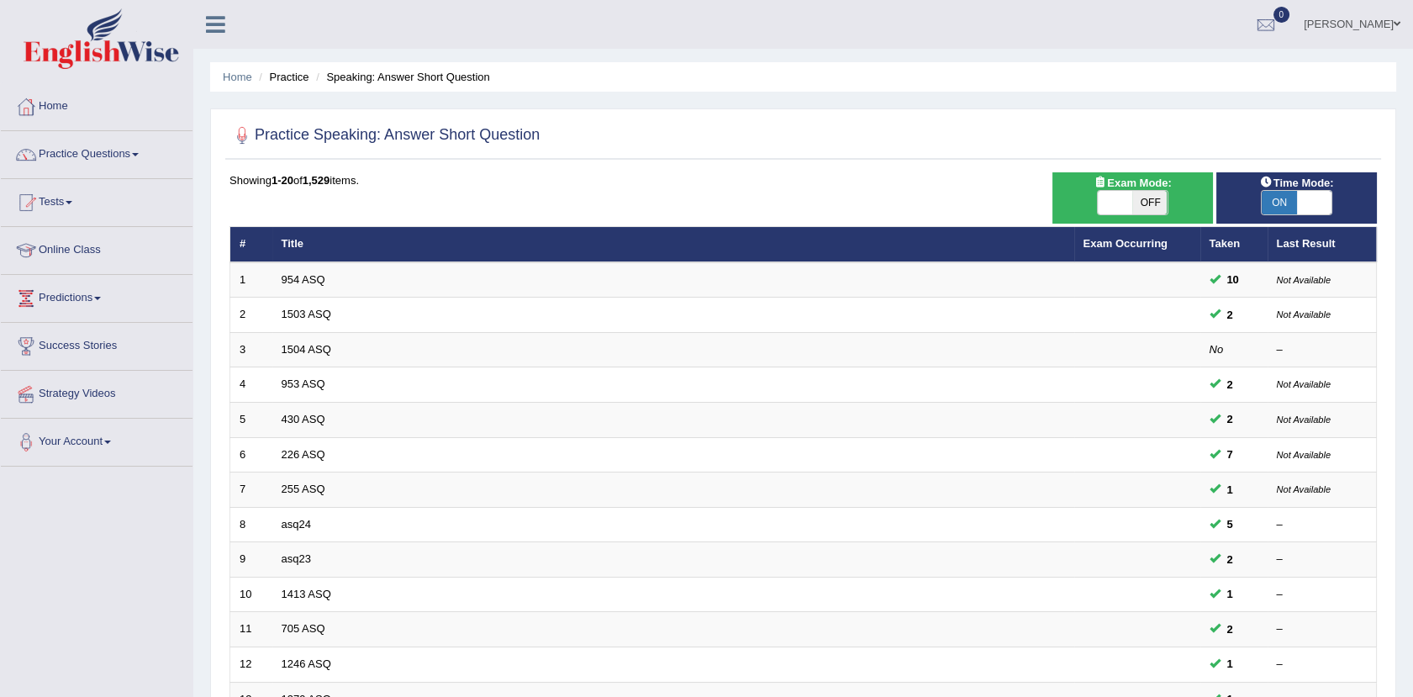
click at [318, 350] on link "1504 ASQ" at bounding box center [306, 349] width 50 height 13
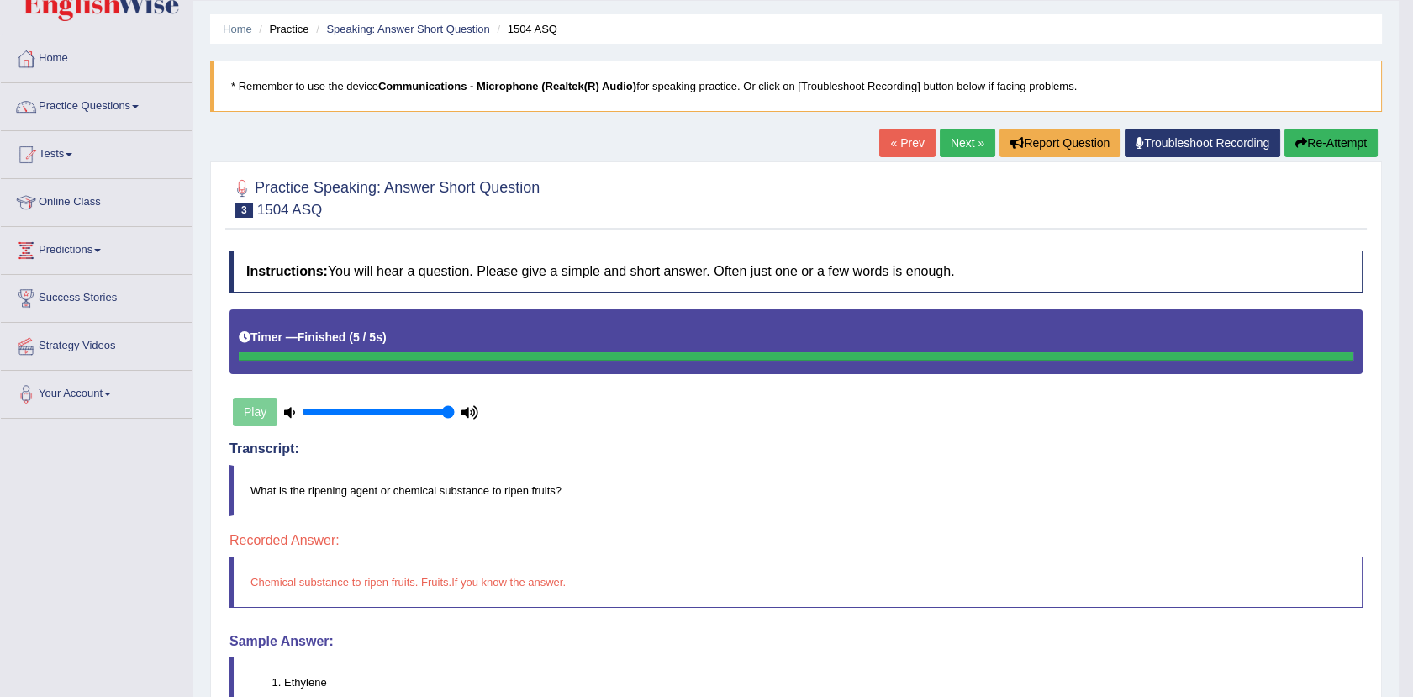
scroll to position [40, 0]
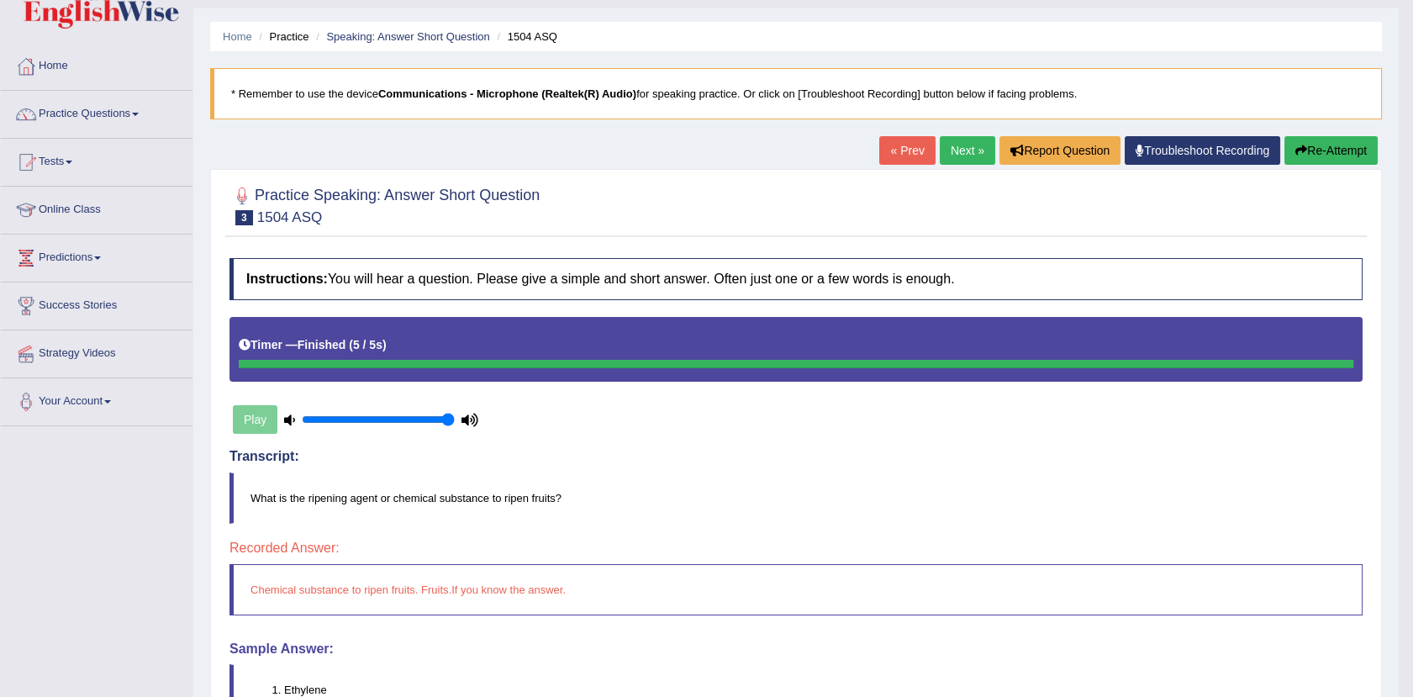
click at [106, 113] on link "Practice Questions" at bounding box center [97, 112] width 192 height 42
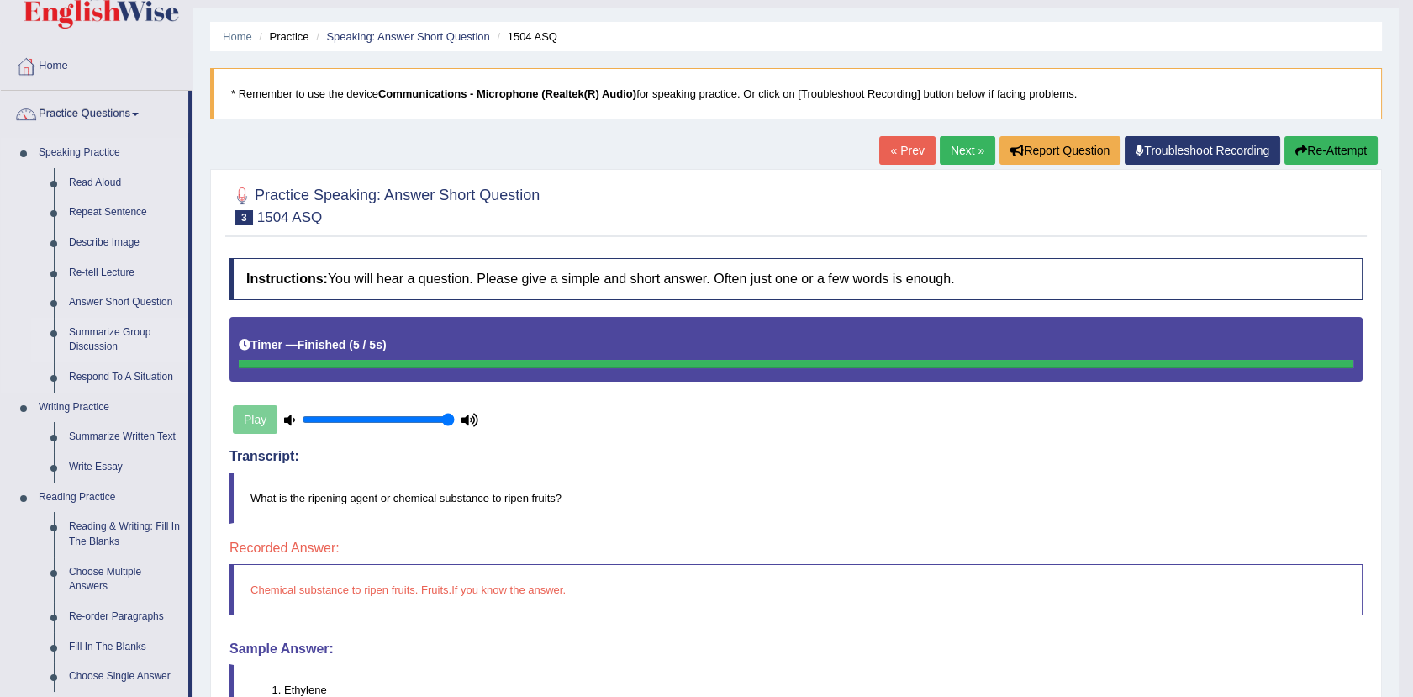
click at [108, 342] on link "Summarize Group Discussion" at bounding box center [124, 340] width 127 height 45
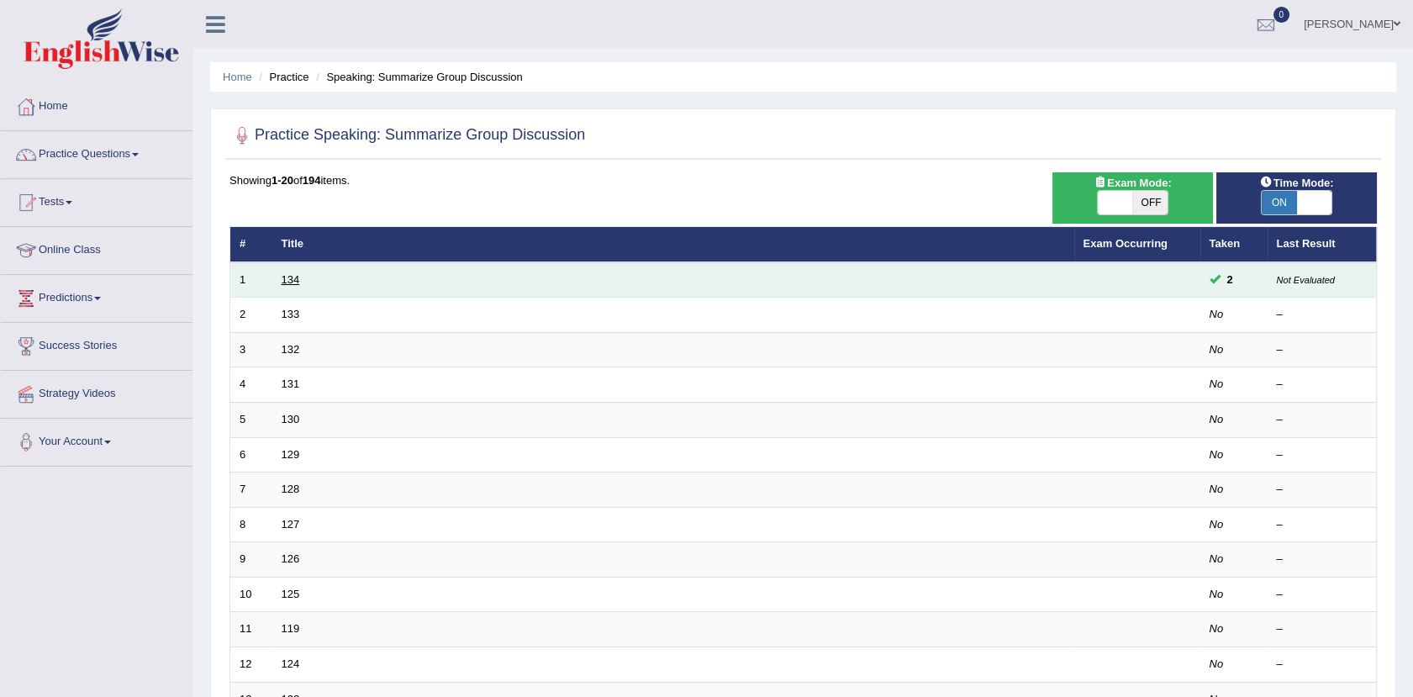
click at [287, 281] on link "134" at bounding box center [290, 279] width 18 height 13
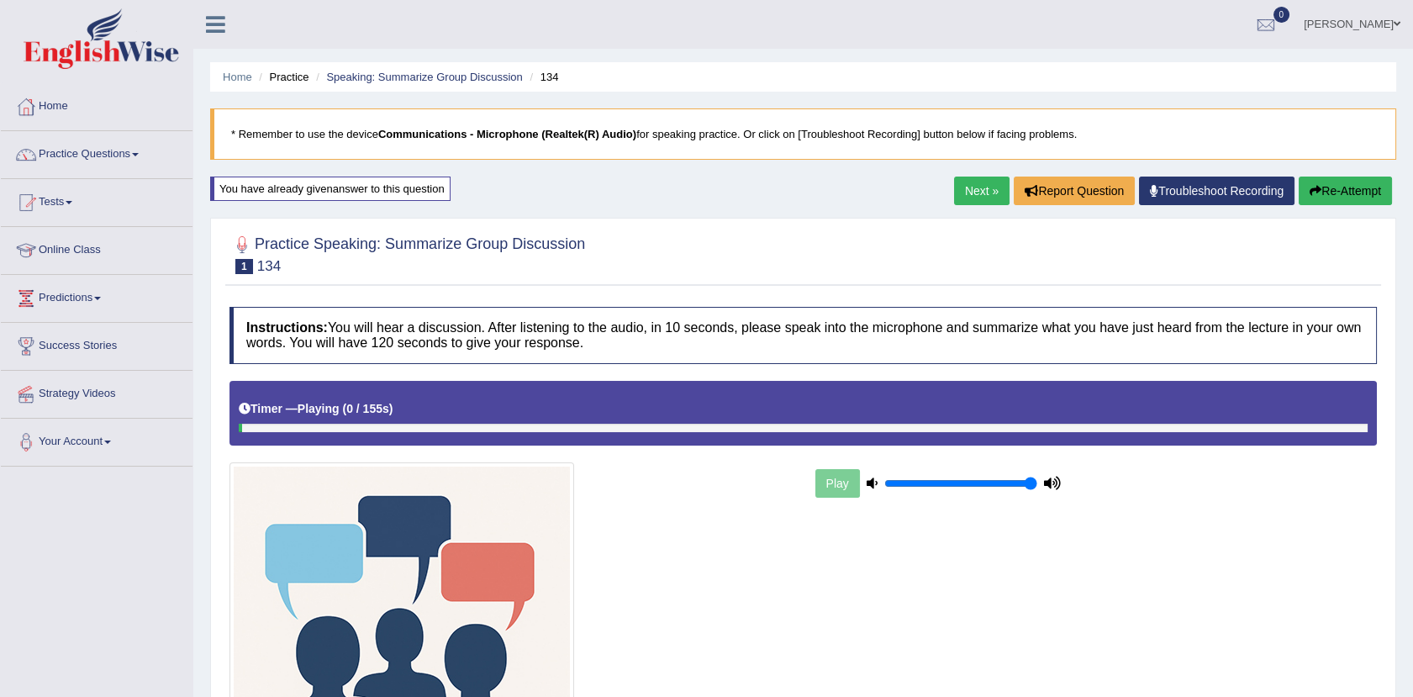
click at [1318, 188] on icon "button" at bounding box center [1315, 191] width 12 height 12
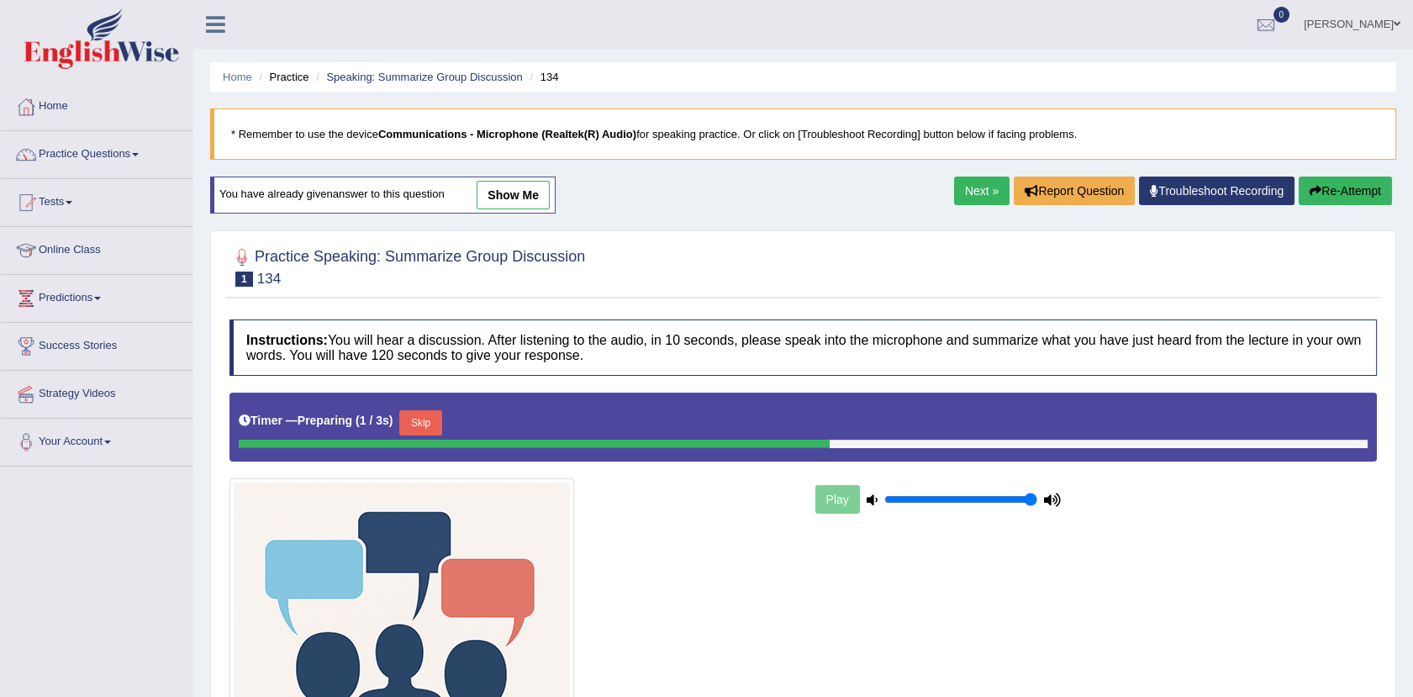
click at [1318, 188] on icon "button" at bounding box center [1315, 191] width 12 height 12
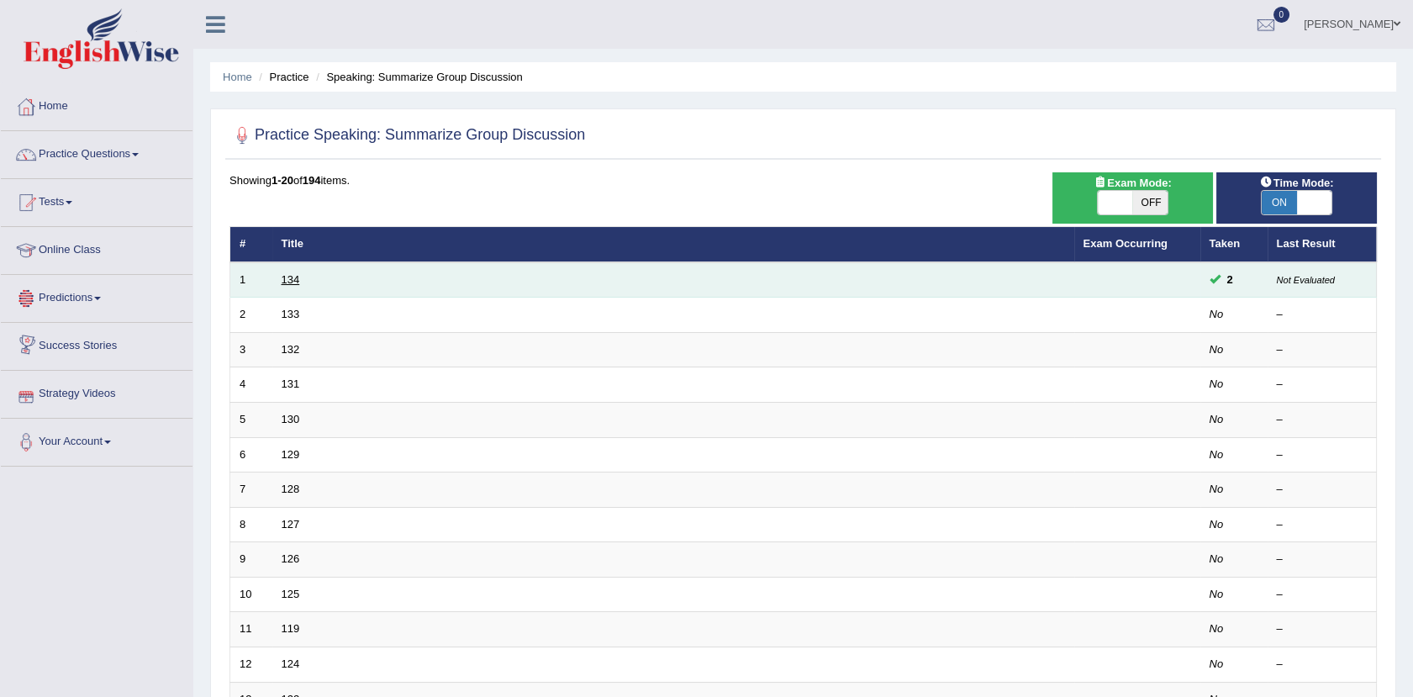
click at [297, 277] on link "134" at bounding box center [290, 279] width 18 height 13
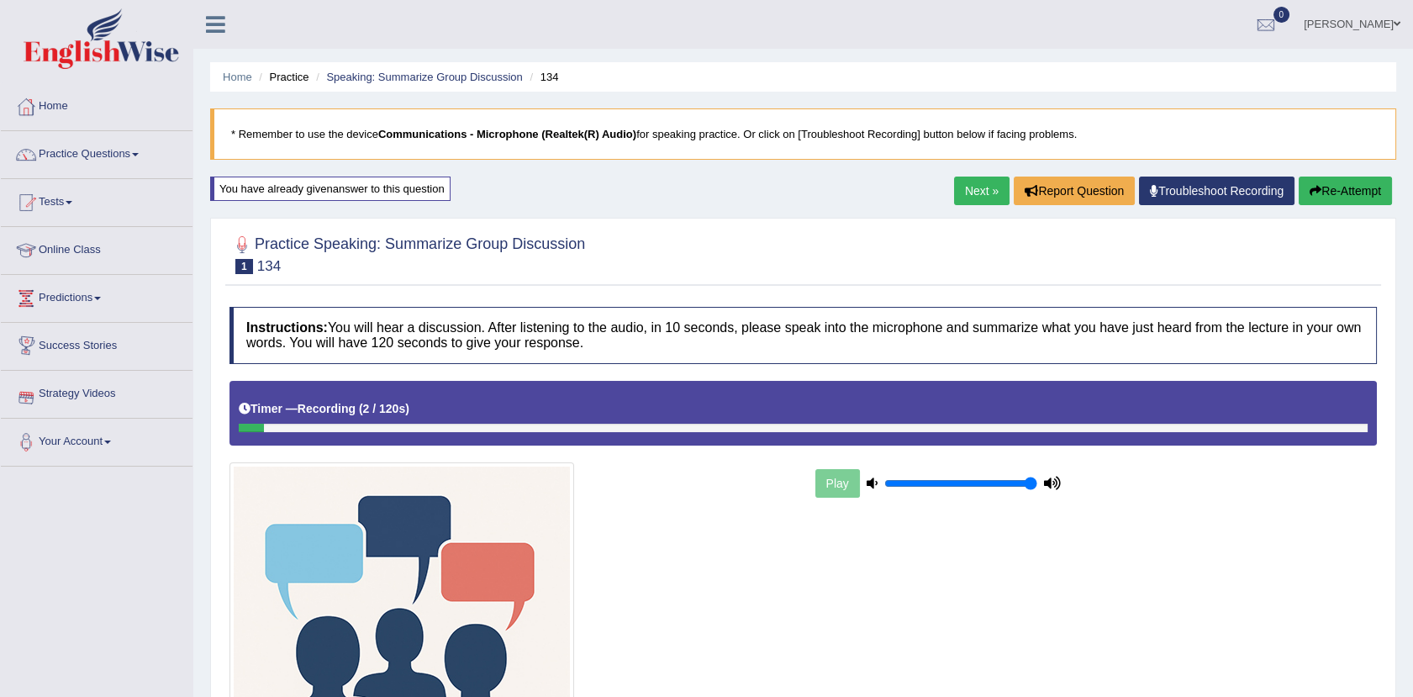
click at [1311, 191] on icon "button" at bounding box center [1315, 191] width 12 height 12
click at [106, 156] on link "Practice Questions" at bounding box center [97, 152] width 192 height 42
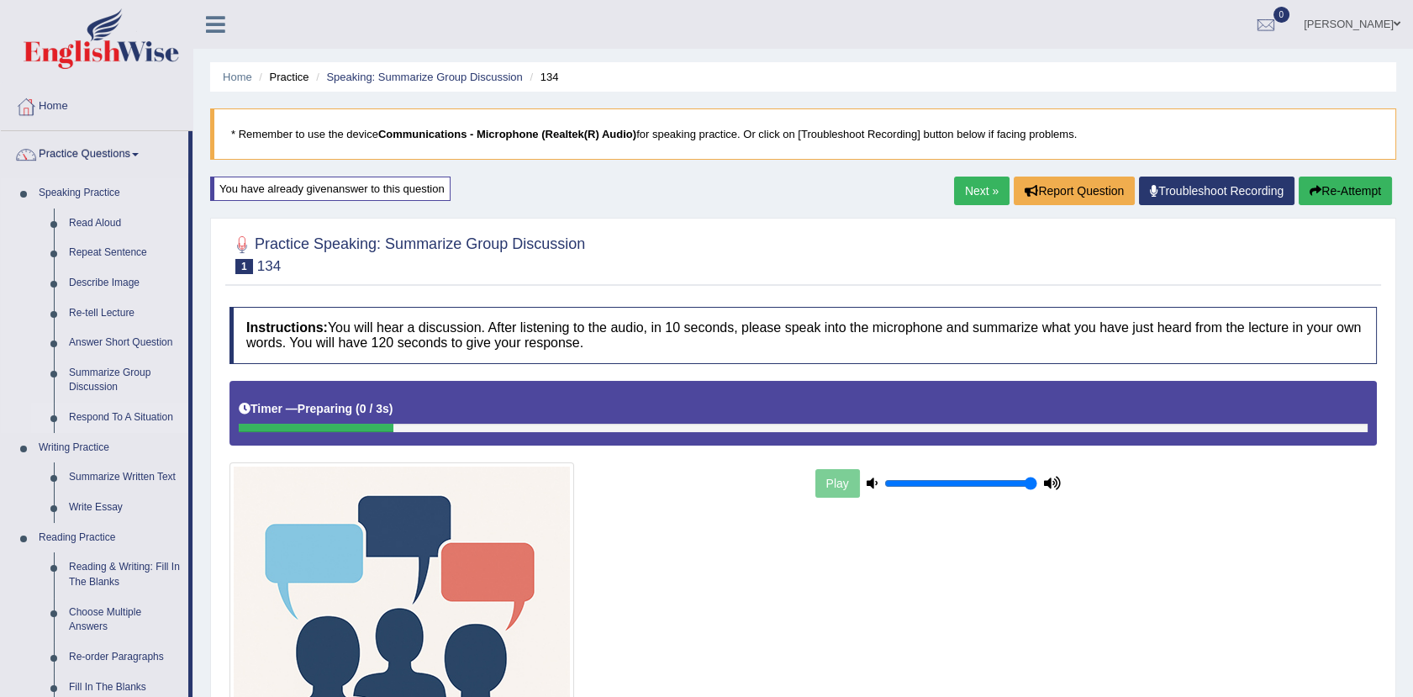
click at [97, 408] on link "Respond To A Situation" at bounding box center [124, 417] width 127 height 30
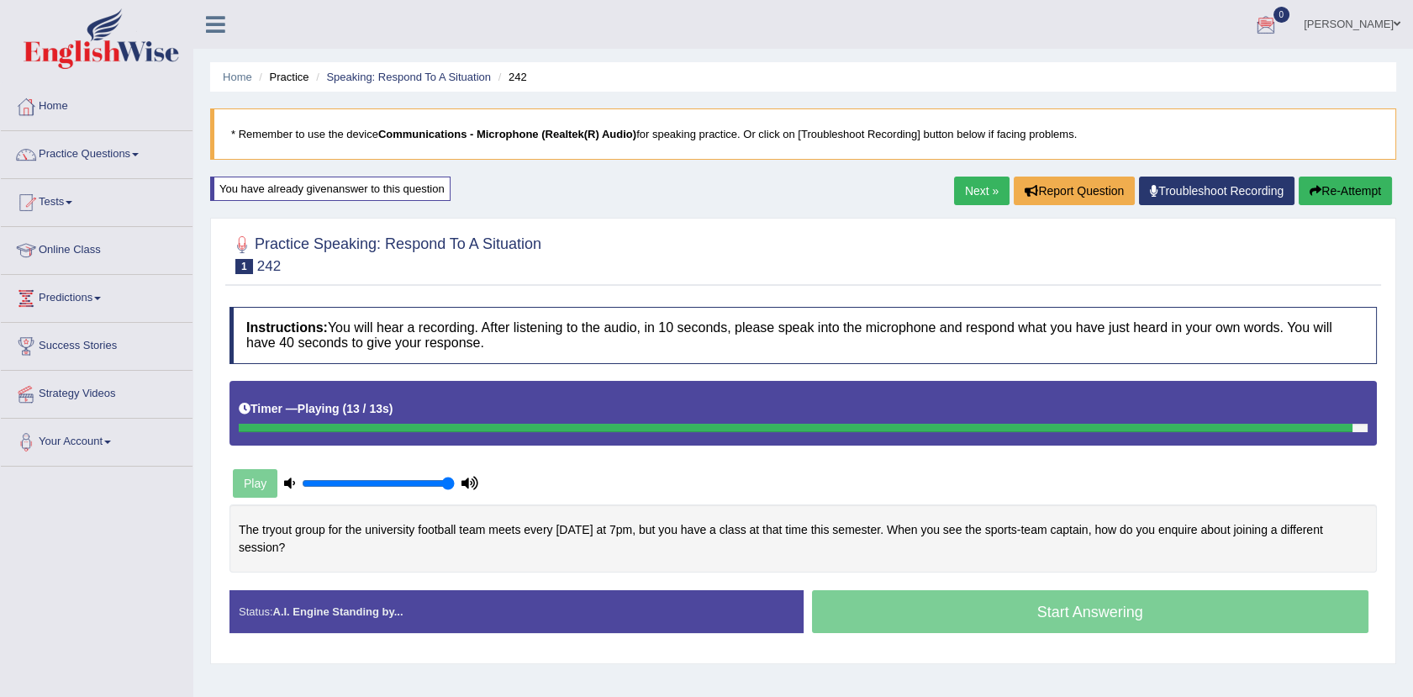
click at [1339, 187] on button "Re-Attempt" at bounding box center [1344, 190] width 93 height 29
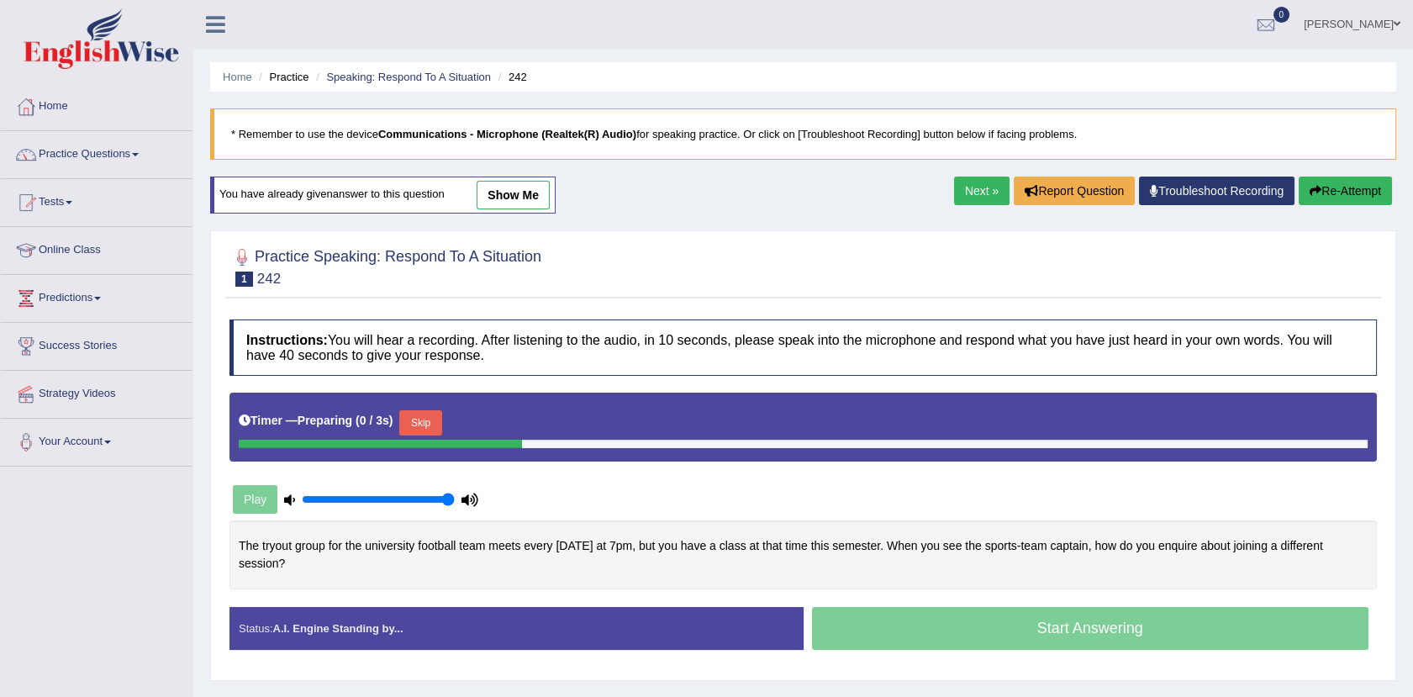
click at [504, 190] on link "show me" at bounding box center [512, 195] width 73 height 29
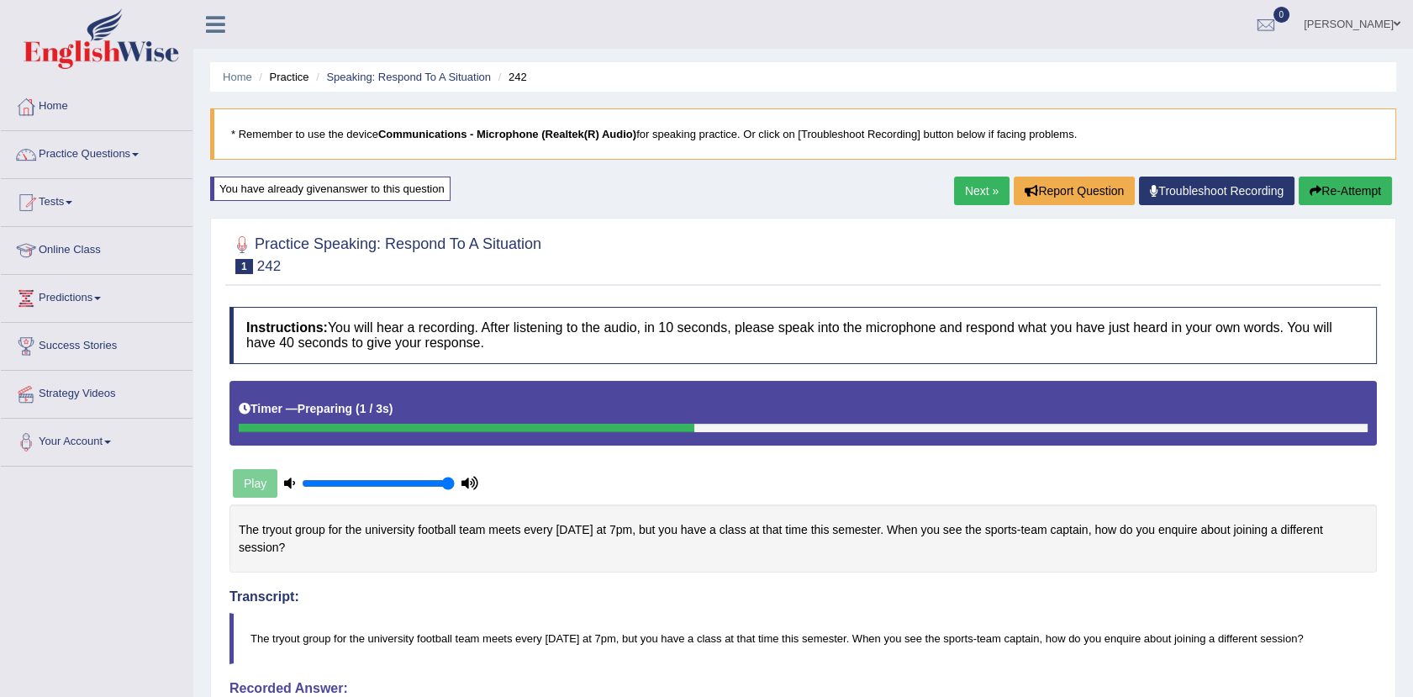
drag, startPoint x: 299, startPoint y: 533, endPoint x: 461, endPoint y: 534, distance: 162.2
click at [461, 534] on div "The tryout group for the university football team meets every [DATE] at 7pm, bu…" at bounding box center [802, 538] width 1147 height 68
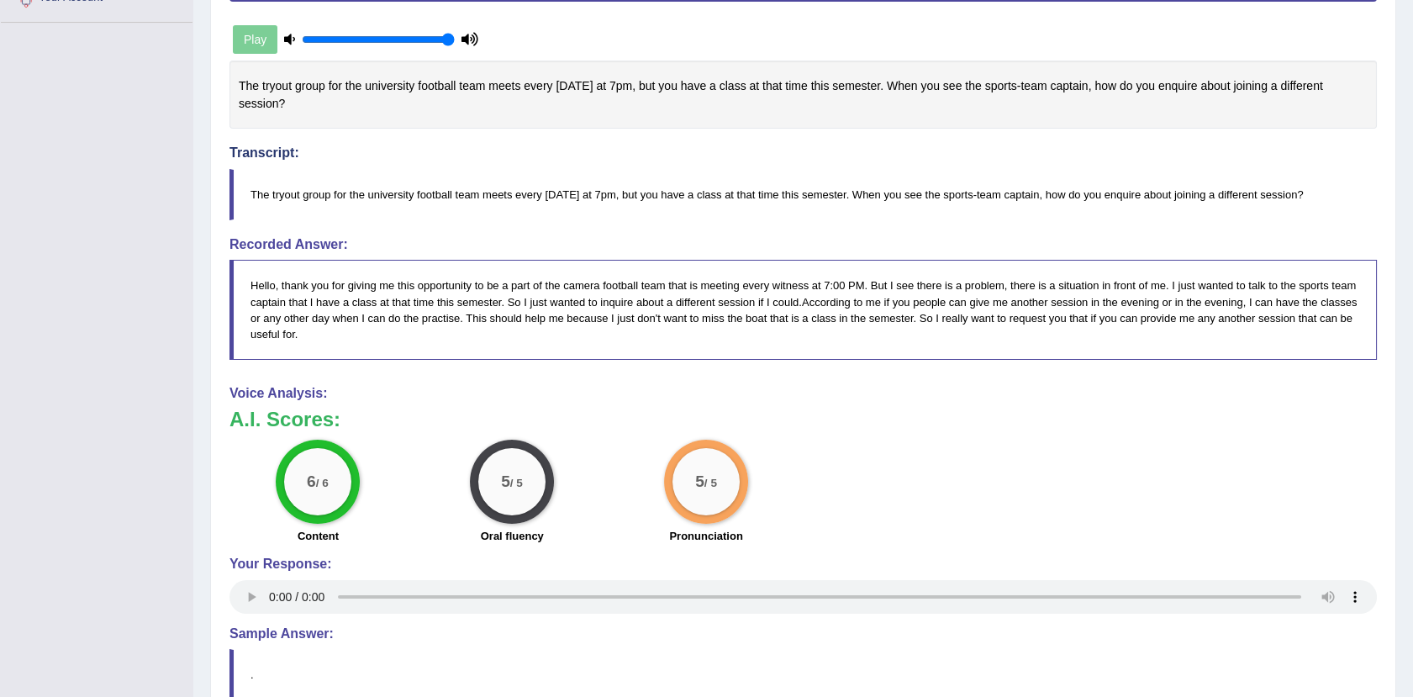
scroll to position [444, 0]
